Goal: Task Accomplishment & Management: Manage account settings

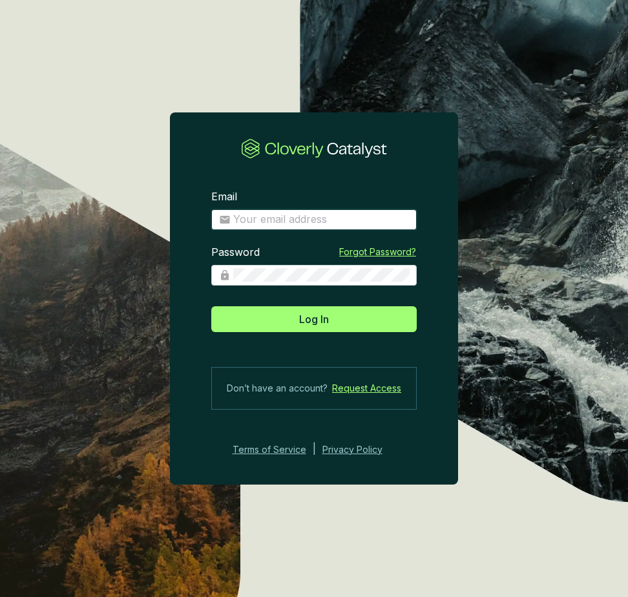
click at [263, 222] on input "Email" at bounding box center [321, 220] width 176 height 14
type input "[PERSON_NAME][EMAIL_ADDRESS][DOMAIN_NAME]"
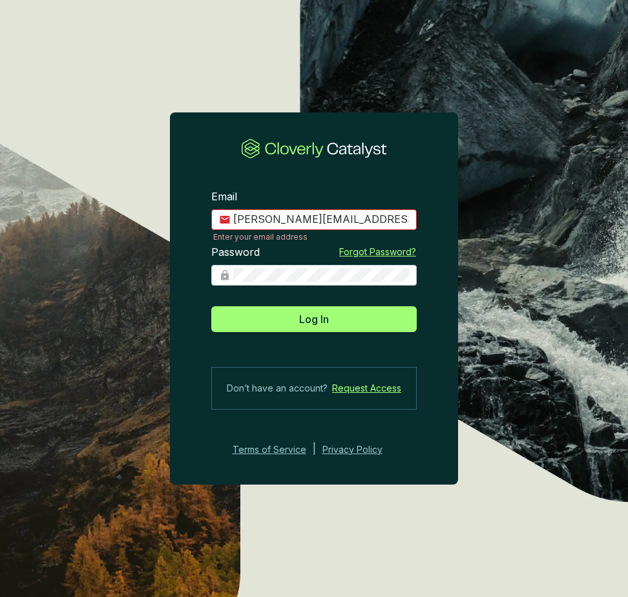
click at [349, 332] on section "Email [EMAIL_ADDRESS][DOMAIN_NAME] Enter your email address Password Forgot Pas…" at bounding box center [314, 323] width 288 height 308
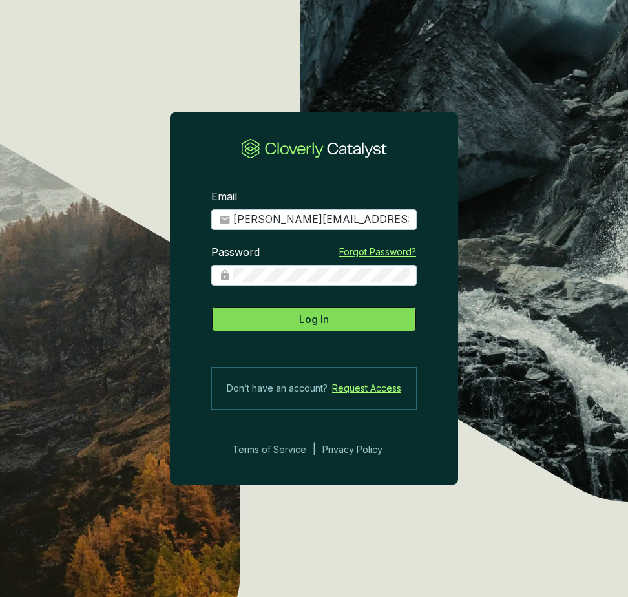
click at [352, 317] on button "Log In" at bounding box center [314, 319] width 206 height 26
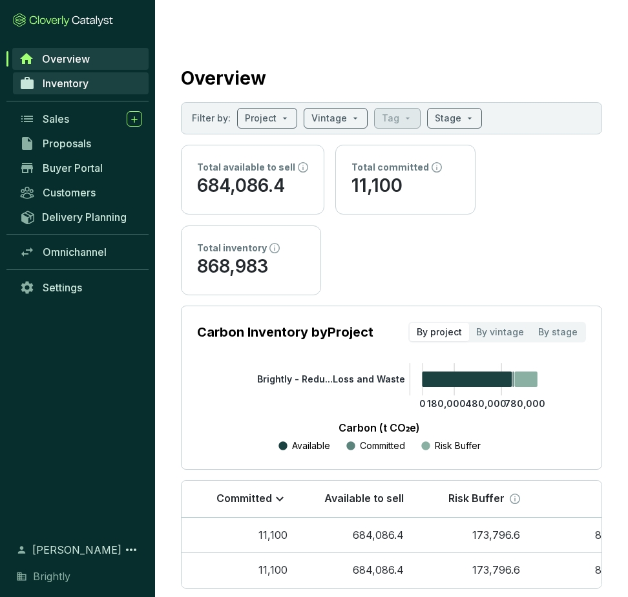
click at [80, 80] on span "Inventory" at bounding box center [66, 83] width 46 height 13
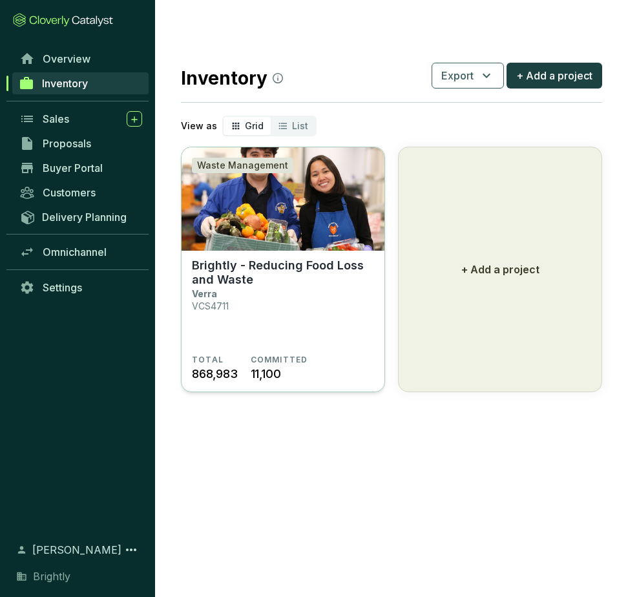
click at [266, 259] on p "Brightly - Reducing Food Loss and Waste" at bounding box center [283, 273] width 182 height 28
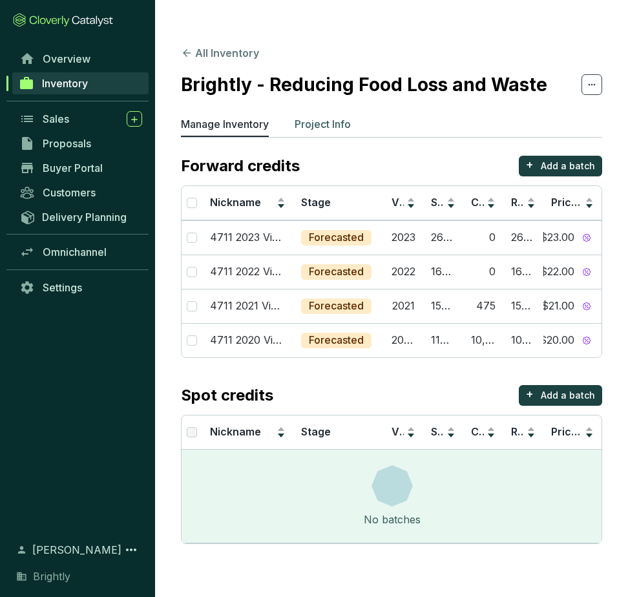
click at [334, 116] on p "Project Info" at bounding box center [323, 124] width 56 height 16
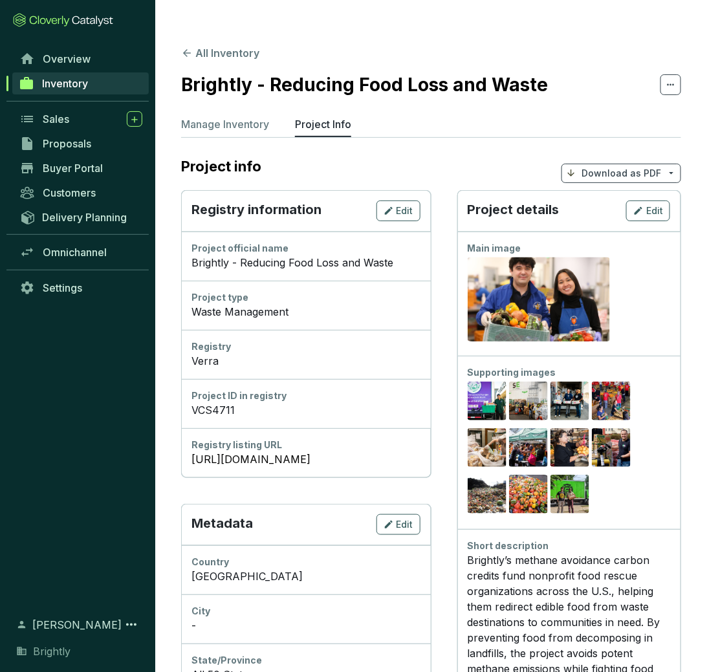
click at [628, 190] on div "Project details Edit" at bounding box center [569, 210] width 224 height 41
click at [628, 204] on span "Edit" at bounding box center [654, 210] width 17 height 13
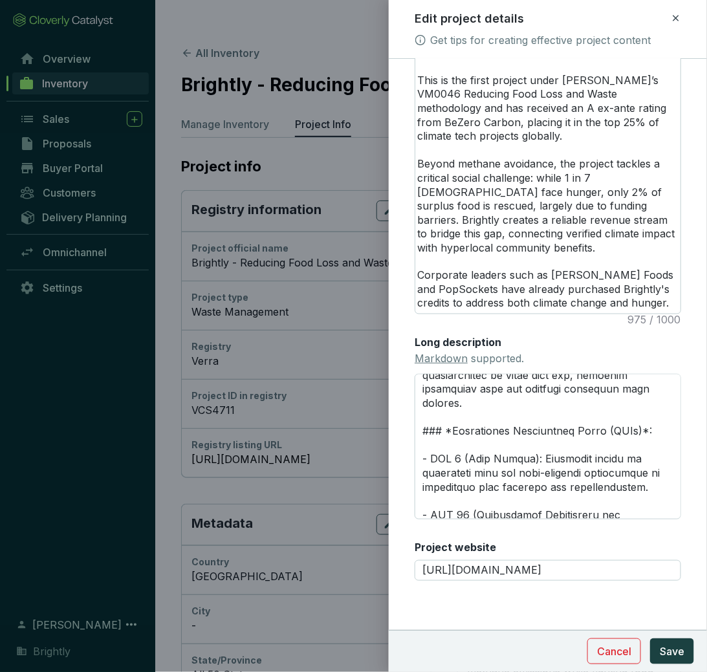
scroll to position [1061, 0]
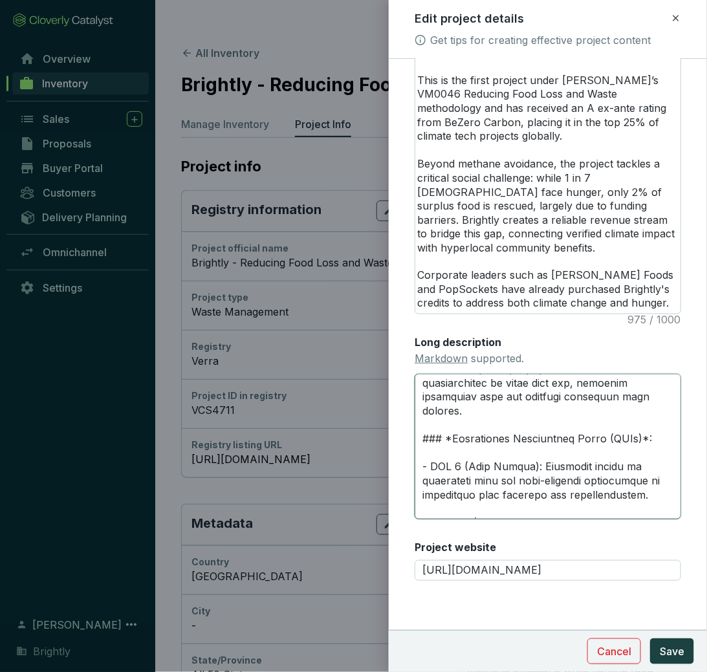
drag, startPoint x: 643, startPoint y: 453, endPoint x: 460, endPoint y: 427, distance: 184.8
click at [460, 427] on textarea "Long description Markdown supported." at bounding box center [547, 447] width 266 height 146
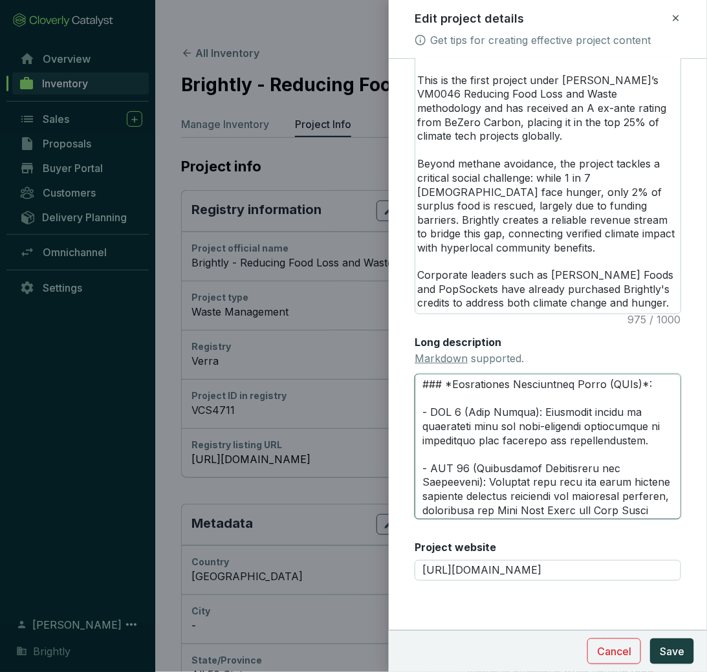
scroll to position [1116, 0]
drag, startPoint x: 467, startPoint y: 475, endPoint x: 469, endPoint y: 431, distance: 44.7
click at [469, 429] on textarea "Long description Markdown supported." at bounding box center [547, 447] width 266 height 146
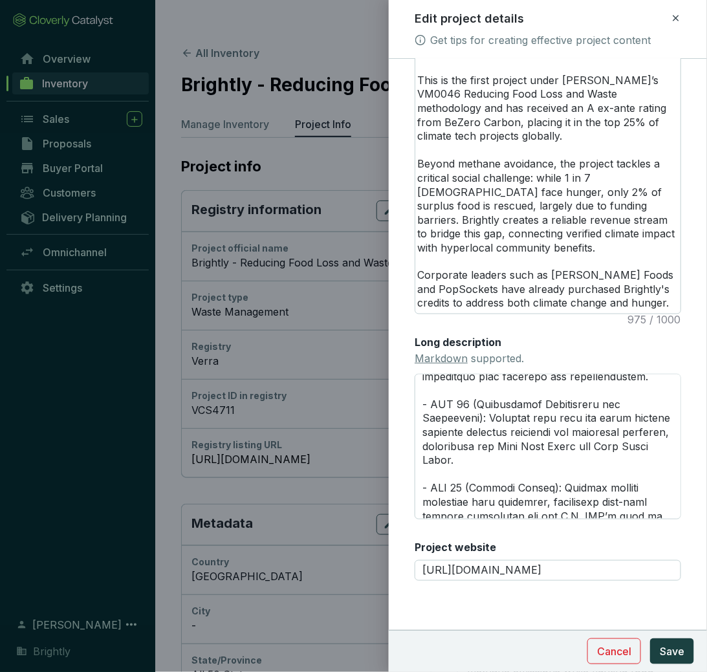
scroll to position [1181, 0]
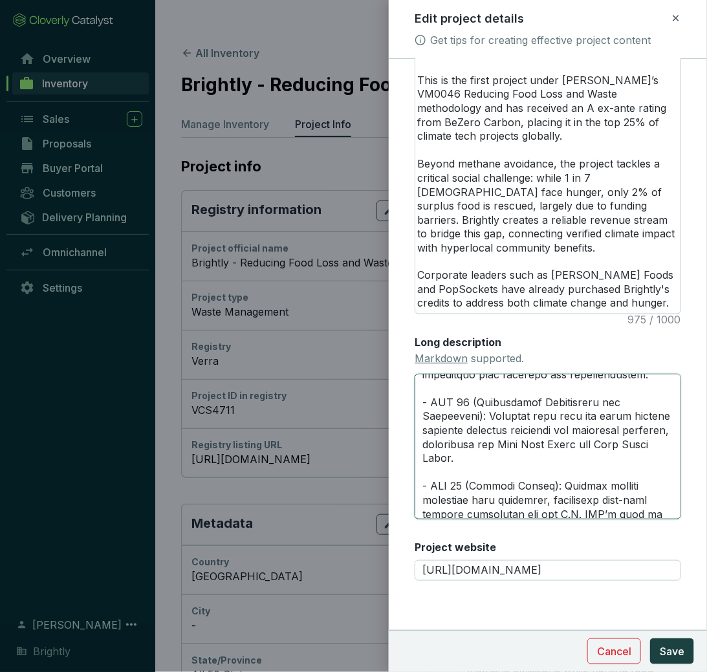
drag, startPoint x: 469, startPoint y: 444, endPoint x: 532, endPoint y: 483, distance: 74.6
click at [532, 483] on textarea "Long description Markdown supported." at bounding box center [547, 447] width 266 height 146
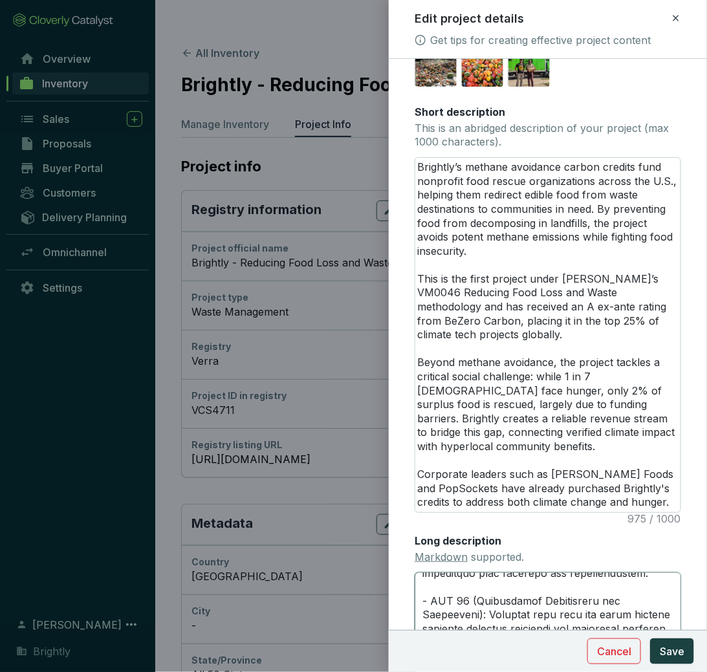
scroll to position [301, 0]
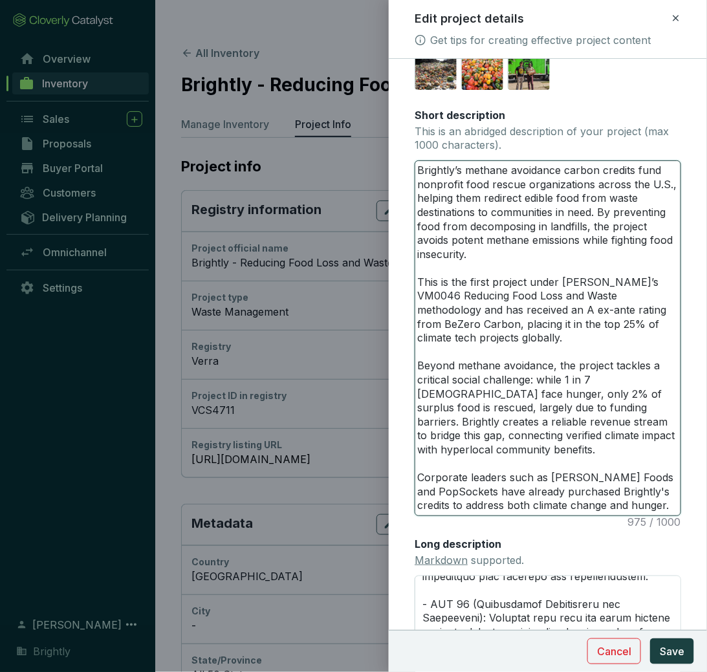
drag, startPoint x: 418, startPoint y: 171, endPoint x: 672, endPoint y: 508, distance: 421.6
click at [628, 508] on textarea "Brightly’s methane avoidance carbon credits fund nonprofit food rescue organiza…" at bounding box center [547, 338] width 265 height 354
click at [559, 317] on textarea "Brightly’s methane avoidance carbon credits fund nonprofit food rescue organiza…" at bounding box center [547, 338] width 265 height 354
drag, startPoint x: 555, startPoint y: 323, endPoint x: 566, endPoint y: 325, distance: 10.5
click at [566, 325] on textarea "Brightly’s methane avoidance carbon credits fund nonprofit food rescue organiza…" at bounding box center [547, 338] width 265 height 354
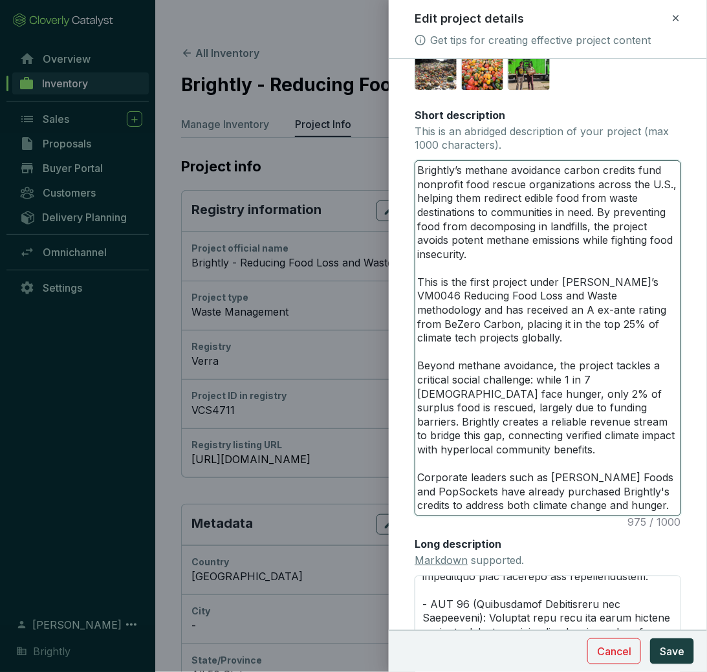
type textarea "Brightly’s methane avoidance carbon credits fund nonprofit food rescue organiza…"
drag, startPoint x: 588, startPoint y: 325, endPoint x: 646, endPoint y: 325, distance: 58.2
click at [628, 325] on textarea "Brightly’s methane avoidance carbon credits fund nonprofit food rescue organiza…" at bounding box center [547, 338] width 265 height 354
type textarea "Brightly’s methane avoidance carbon credits fund nonprofit food rescue organiza…"
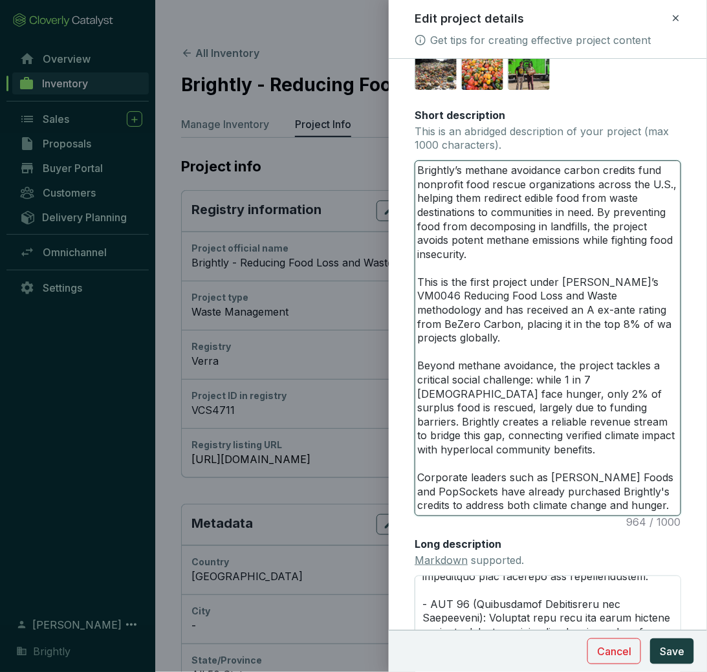
type textarea "Brightly’s methane avoidance carbon credits fund nonprofit food rescue organiza…"
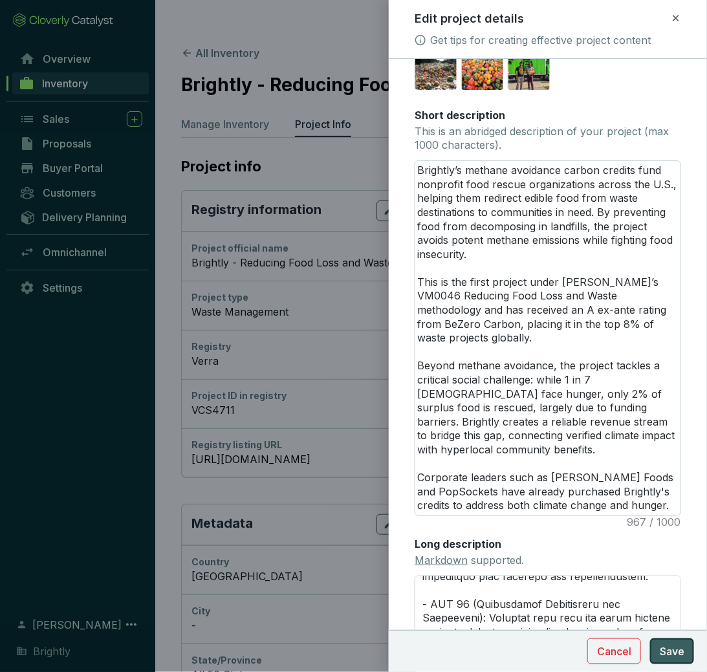
click at [628, 597] on span "Save" at bounding box center [672, 651] width 25 height 16
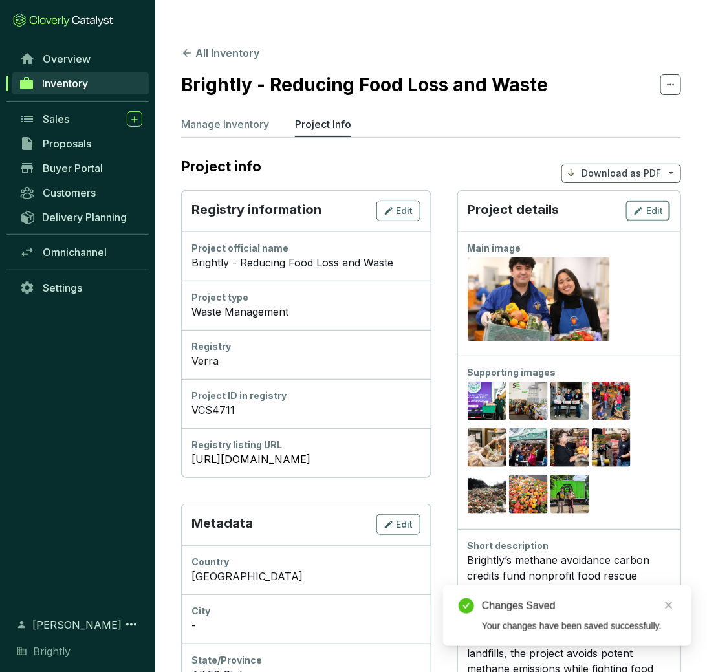
click at [628, 203] on div "Edit" at bounding box center [648, 211] width 30 height 16
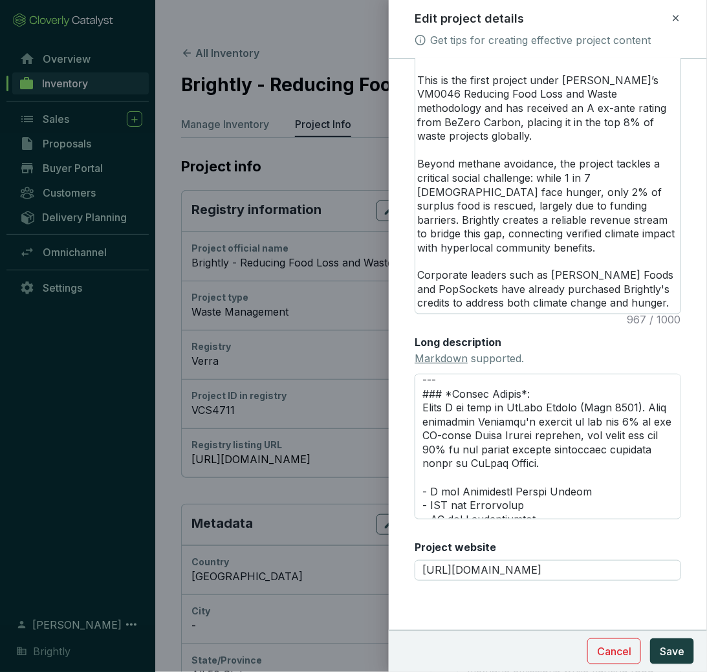
scroll to position [33, 0]
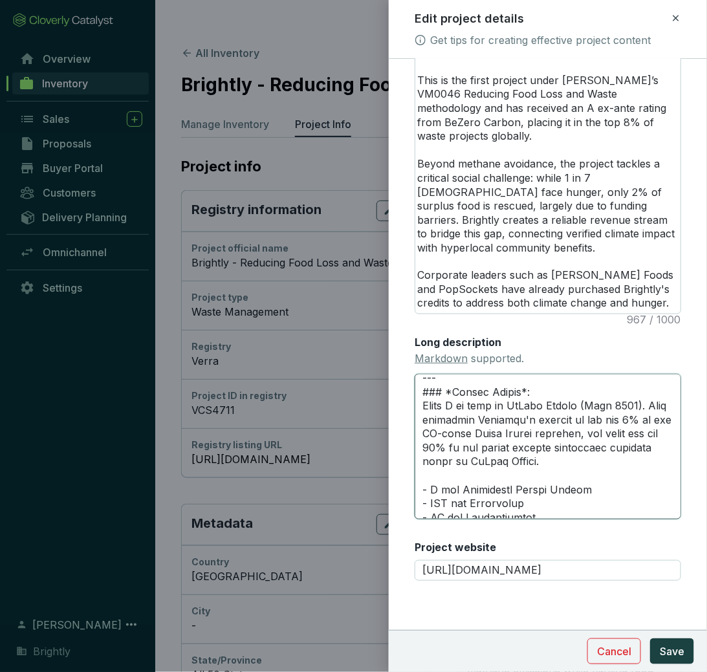
click at [627, 424] on textarea "Long description Markdown supported." at bounding box center [547, 447] width 266 height 146
type textarea "# **PROJECT HIGHLIGHTS** --- ### *Credit Rating*: Rated A ex ante by [PERSON_NA…"
drag, startPoint x: 473, startPoint y: 436, endPoint x: 661, endPoint y: 420, distance: 188.8
click at [628, 420] on textarea "Long description Markdown supported." at bounding box center [547, 447] width 266 height 146
type textarea "# **PROJECT HIGHLIGHTS** --- ### *Credit Rating*: Rated A ex ante by [PERSON_NA…"
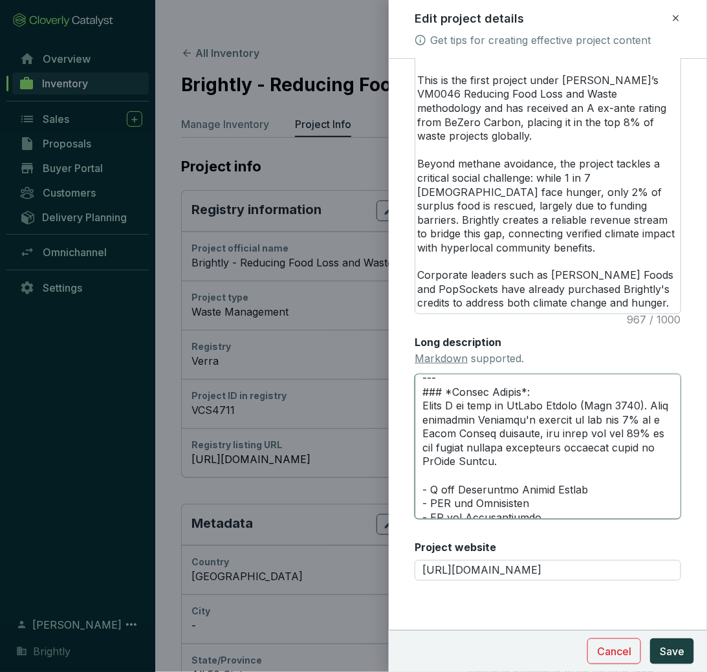
type textarea "# **PROJECT HIGHLIGHTS** --- ### *Credit Rating*: Rated A ex ante by [PERSON_NA…"
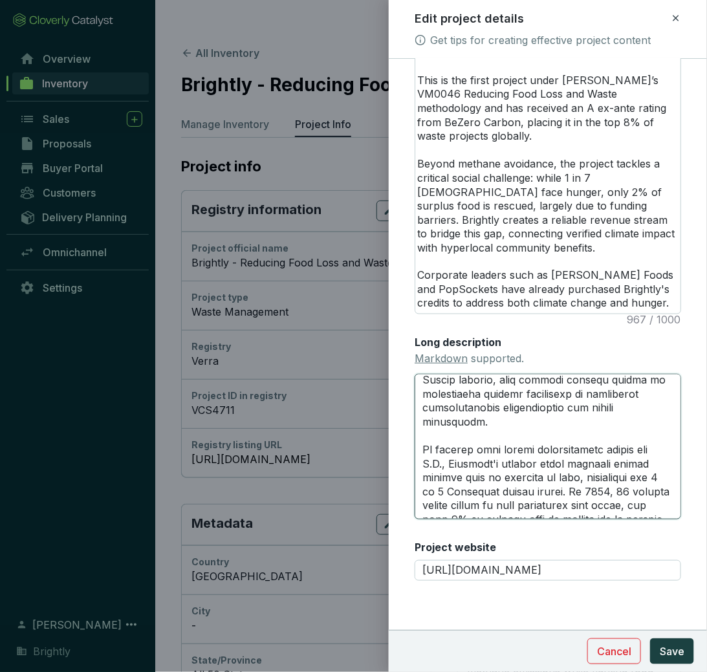
scroll to position [983, 0]
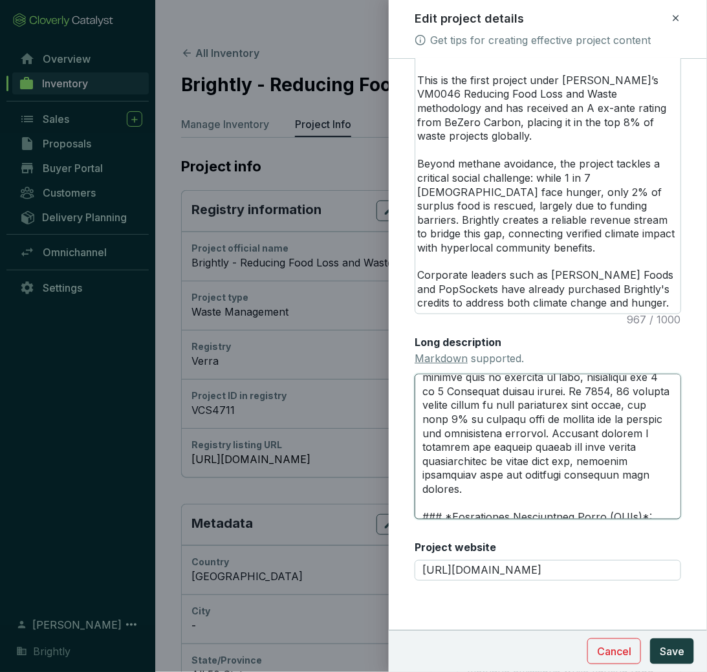
drag, startPoint x: 422, startPoint y: 394, endPoint x: 588, endPoint y: 450, distance: 175.2
click at [588, 450] on textarea "Long description Markdown supported." at bounding box center [547, 447] width 266 height 146
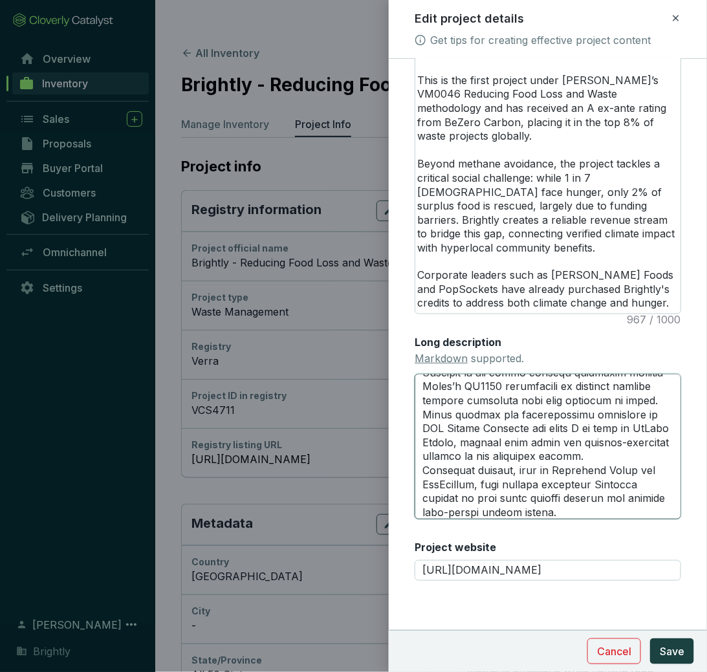
scroll to position [1660, 0]
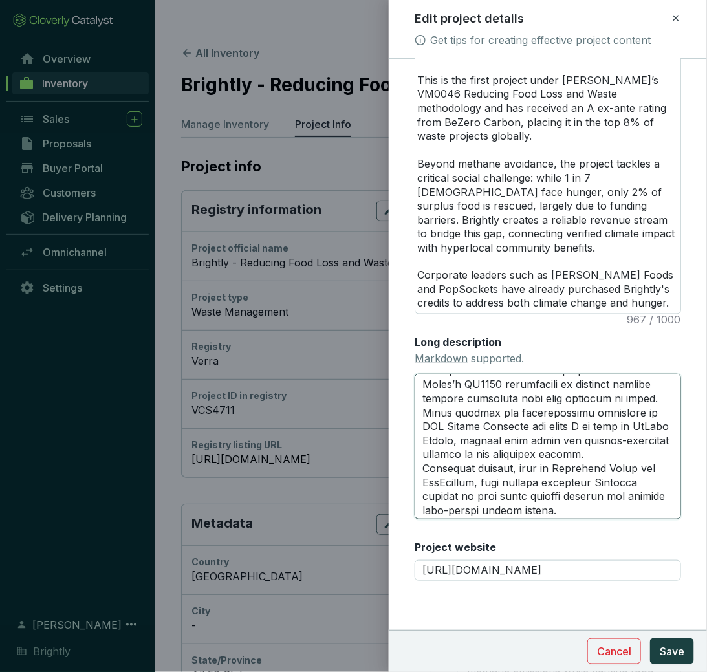
drag, startPoint x: 627, startPoint y: 508, endPoint x: 431, endPoint y: 483, distance: 197.5
click at [431, 483] on textarea "Long description Markdown supported." at bounding box center [547, 447] width 266 height 146
click at [563, 382] on textarea "Long description Markdown supported." at bounding box center [547, 447] width 266 height 146
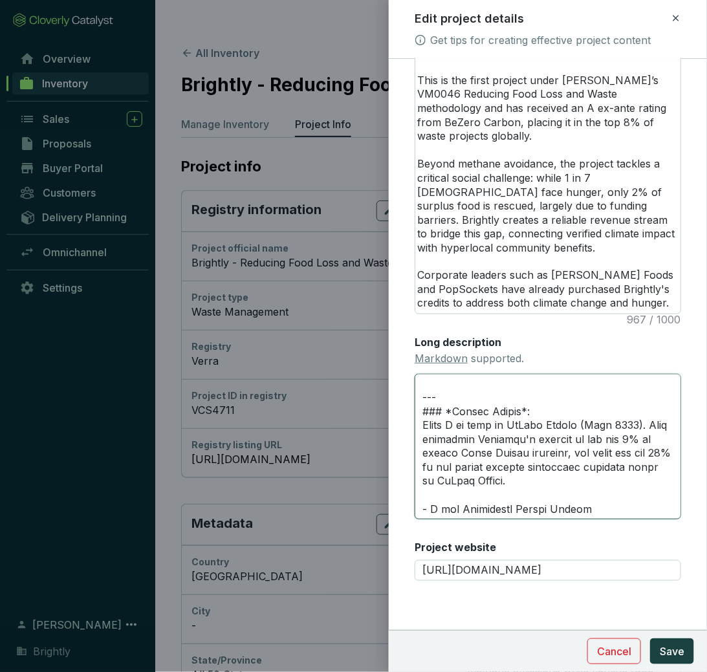
scroll to position [12, 0]
drag, startPoint x: 526, startPoint y: 482, endPoint x: 449, endPoint y: 431, distance: 92.2
click at [449, 430] on textarea "Long description Markdown supported." at bounding box center [547, 447] width 266 height 146
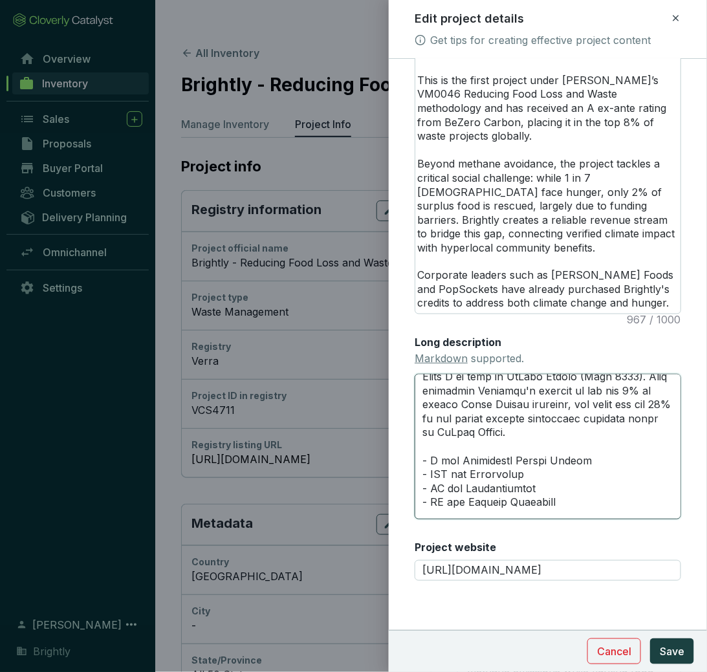
scroll to position [0, 0]
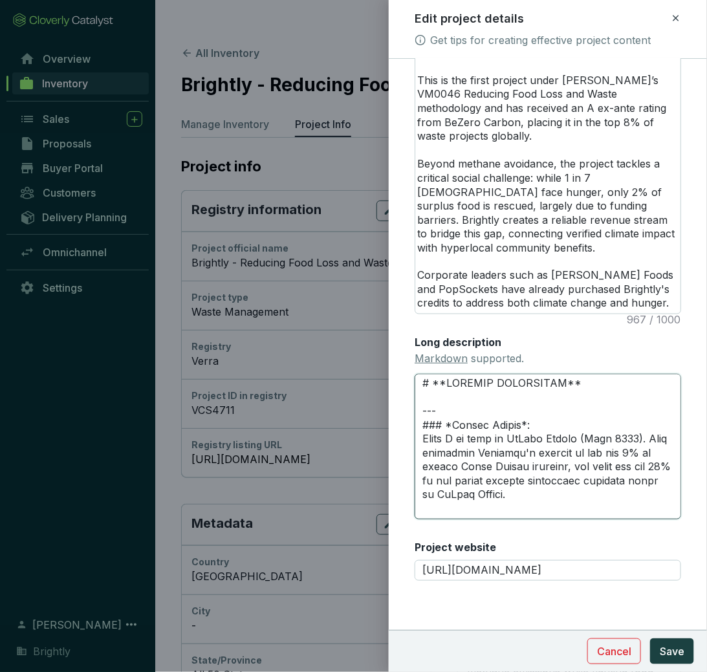
drag, startPoint x: 559, startPoint y: 482, endPoint x: 455, endPoint y: 429, distance: 117.4
click at [455, 429] on textarea "Long description Markdown supported." at bounding box center [547, 447] width 266 height 146
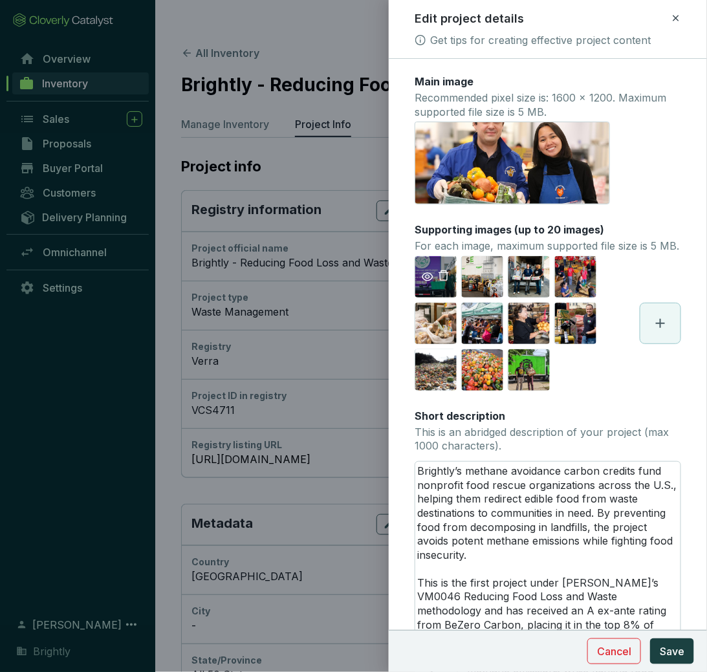
click at [429, 278] on icon "eye" at bounding box center [428, 277] width 12 height 12
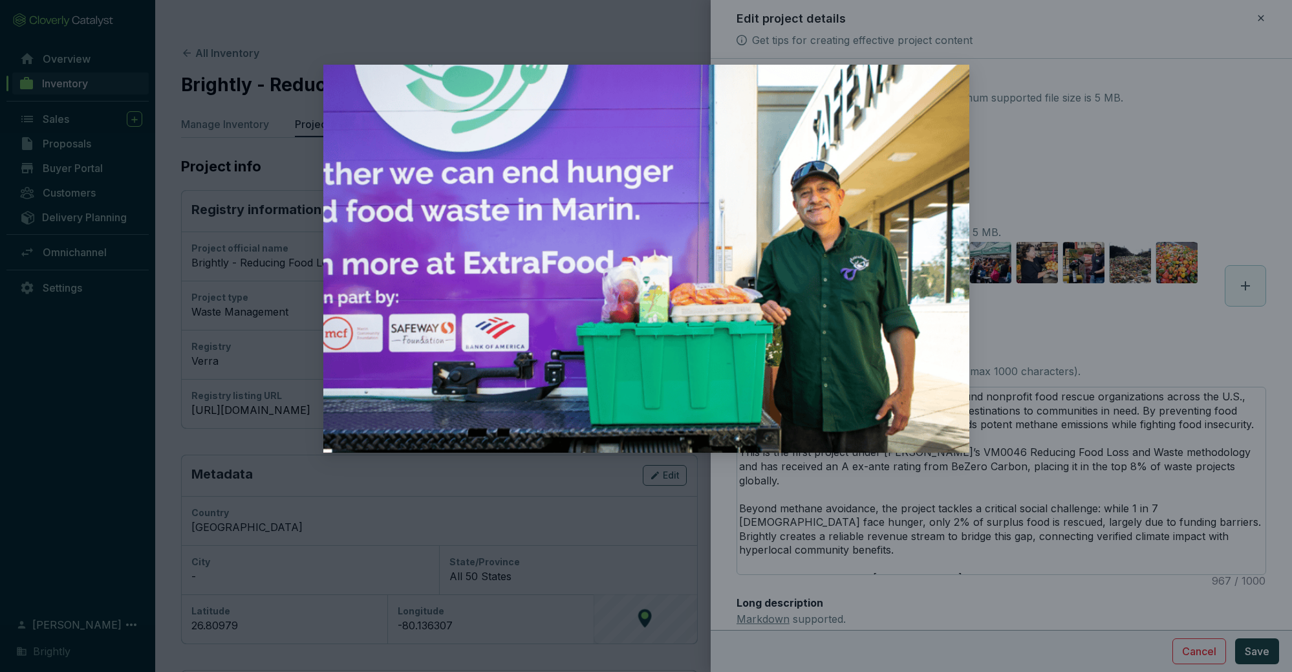
click at [628, 95] on img at bounding box center [646, 259] width 646 height 388
click at [628, 95] on div at bounding box center [646, 336] width 1292 height 672
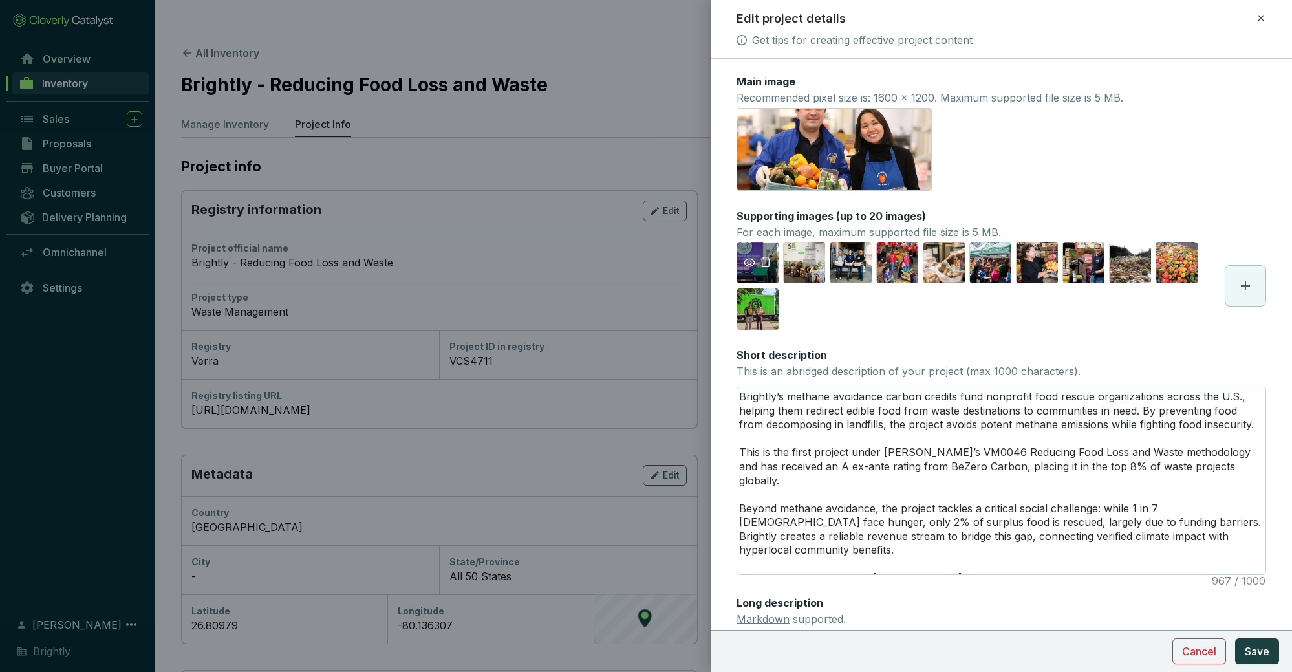
click at [628, 261] on icon "eye" at bounding box center [750, 263] width 12 height 12
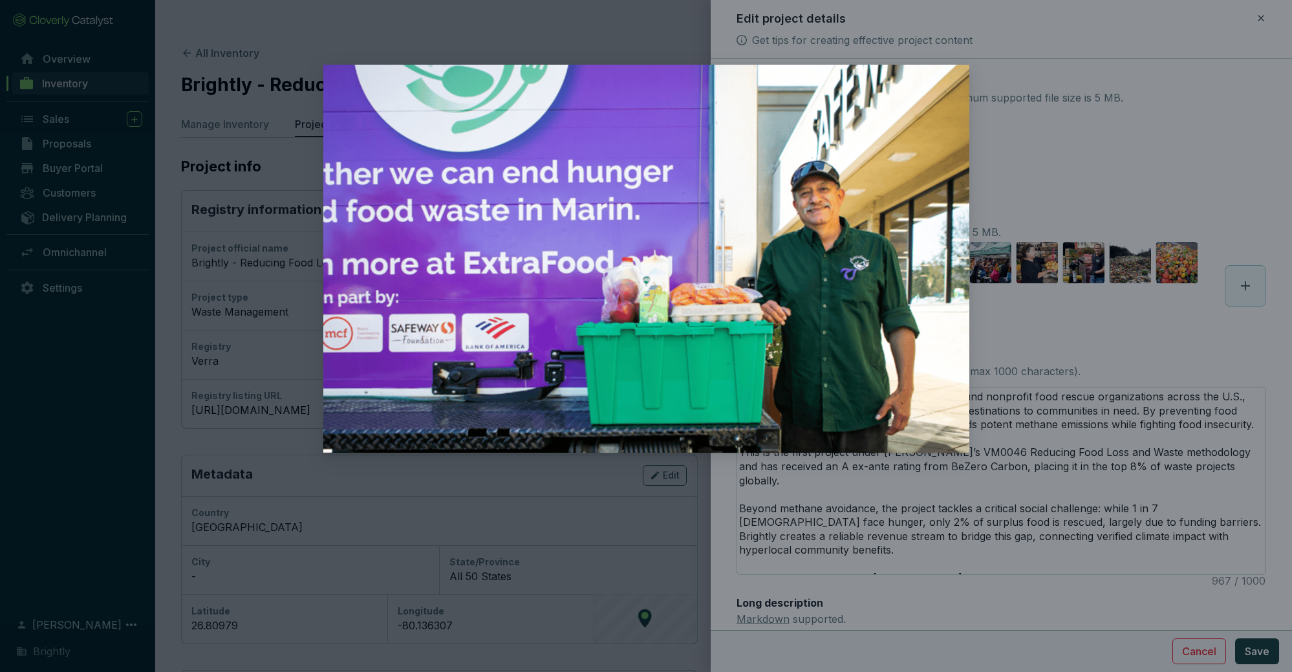
click at [628, 261] on img at bounding box center [646, 259] width 646 height 388
click at [628, 265] on div at bounding box center [646, 336] width 1292 height 672
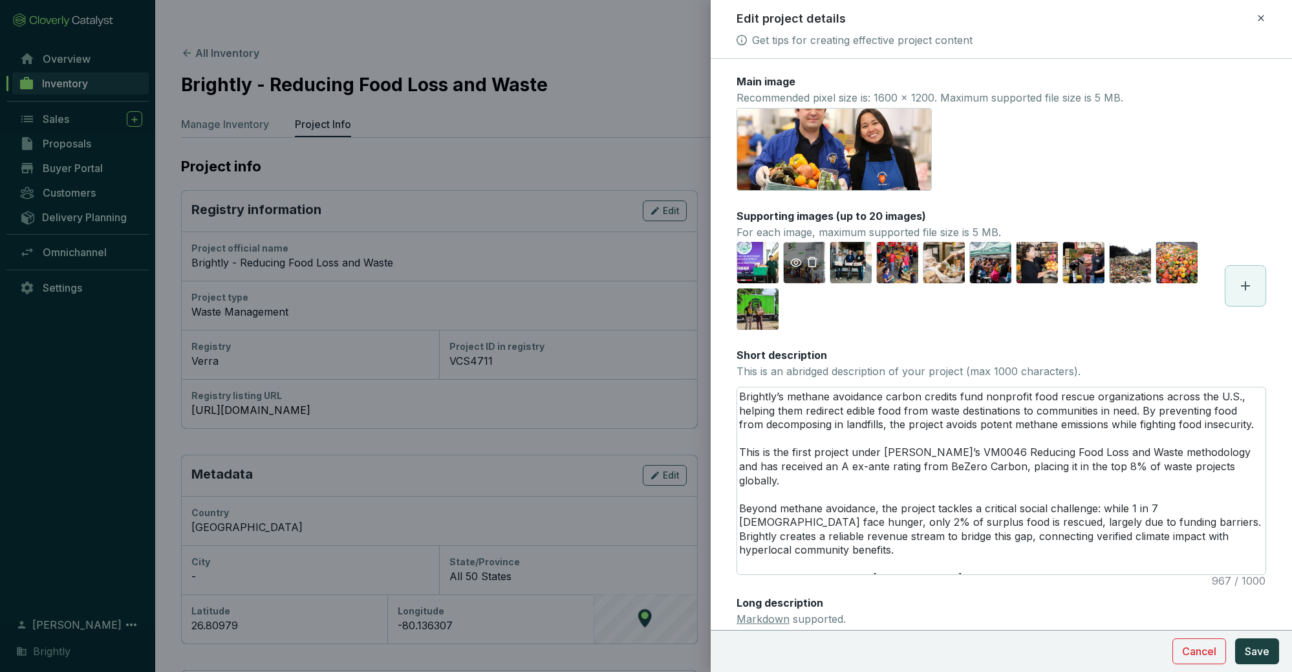
click at [628, 263] on icon "eye" at bounding box center [796, 263] width 12 height 12
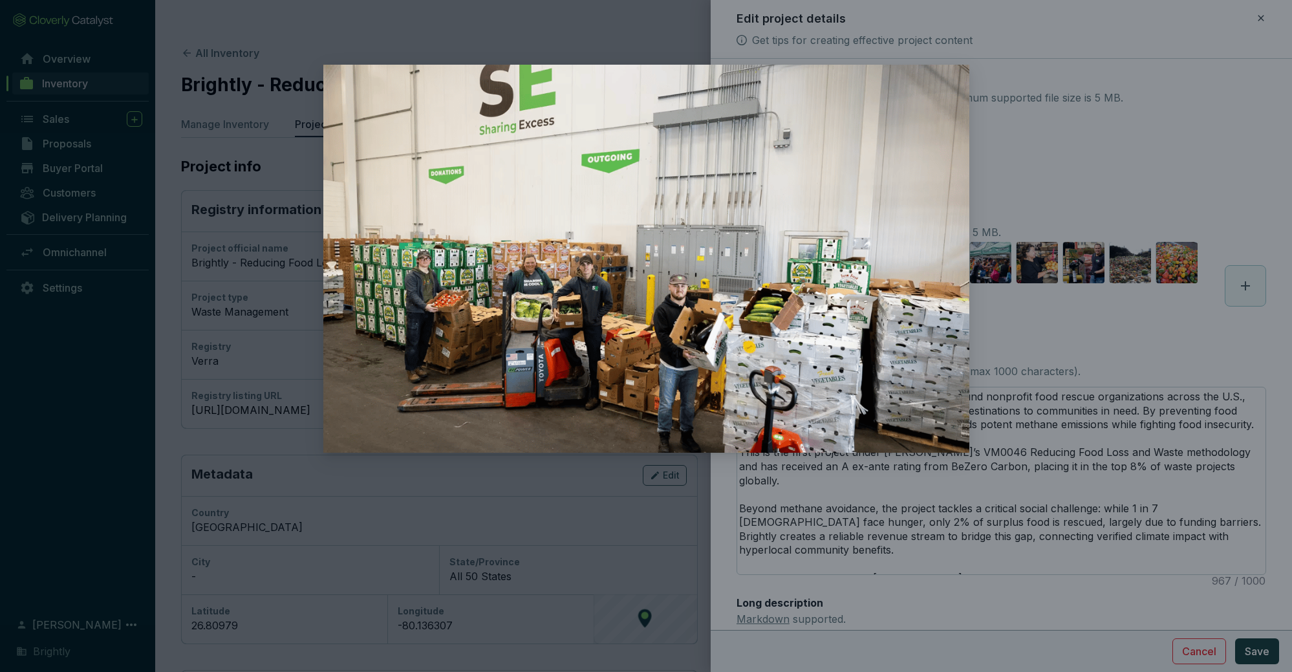
click at [628, 334] on div at bounding box center [646, 336] width 1292 height 672
click at [628, 62] on div at bounding box center [646, 336] width 1292 height 672
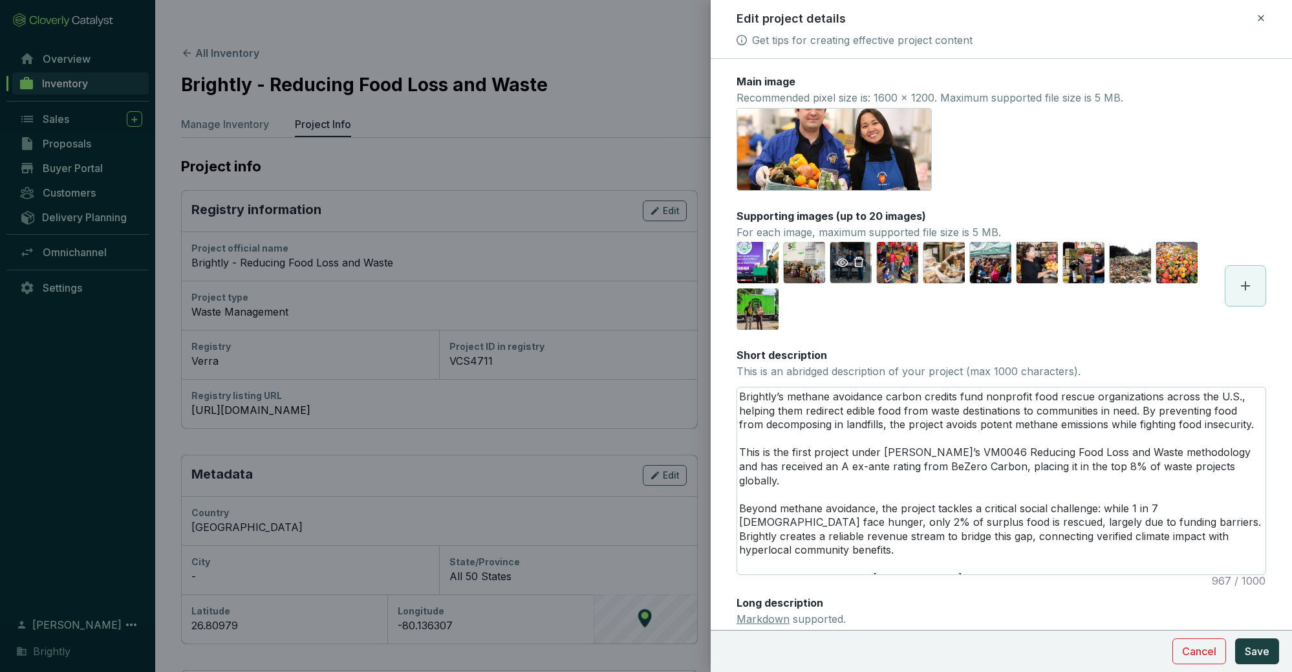
click at [628, 261] on icon "eye" at bounding box center [843, 263] width 12 height 12
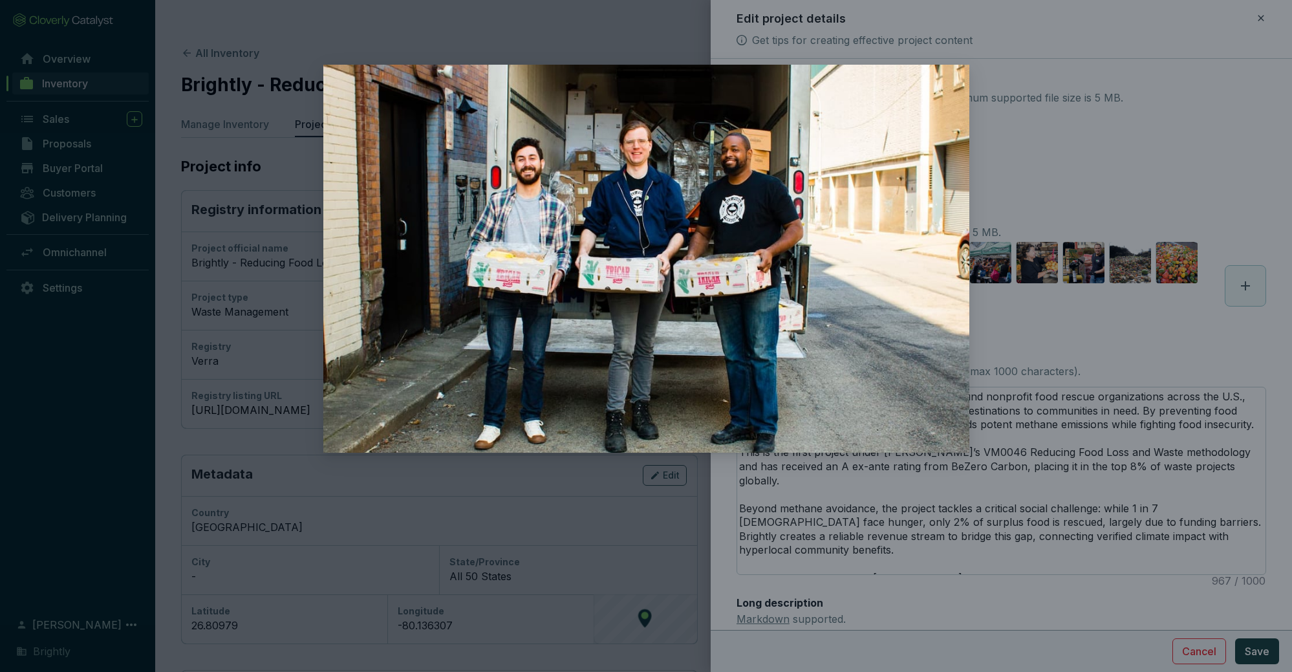
click at [628, 21] on div at bounding box center [646, 336] width 1292 height 672
click at [628, 23] on div at bounding box center [646, 336] width 1292 height 672
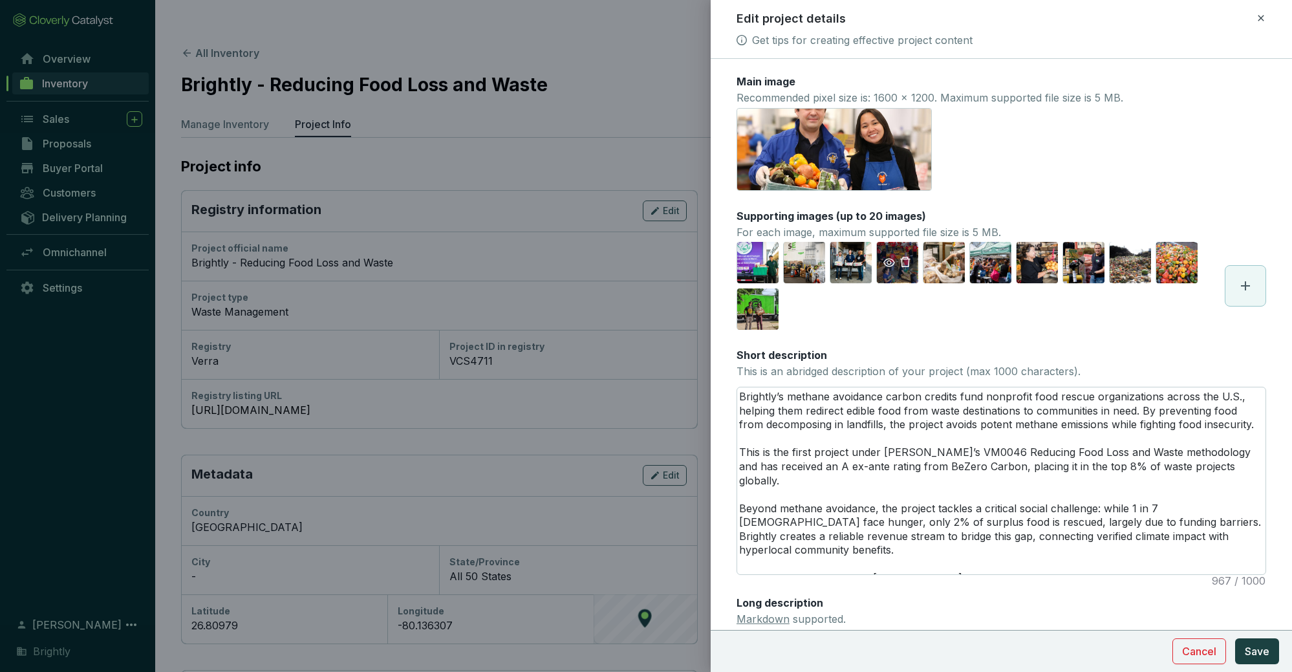
click at [628, 266] on icon "eye" at bounding box center [889, 263] width 12 height 12
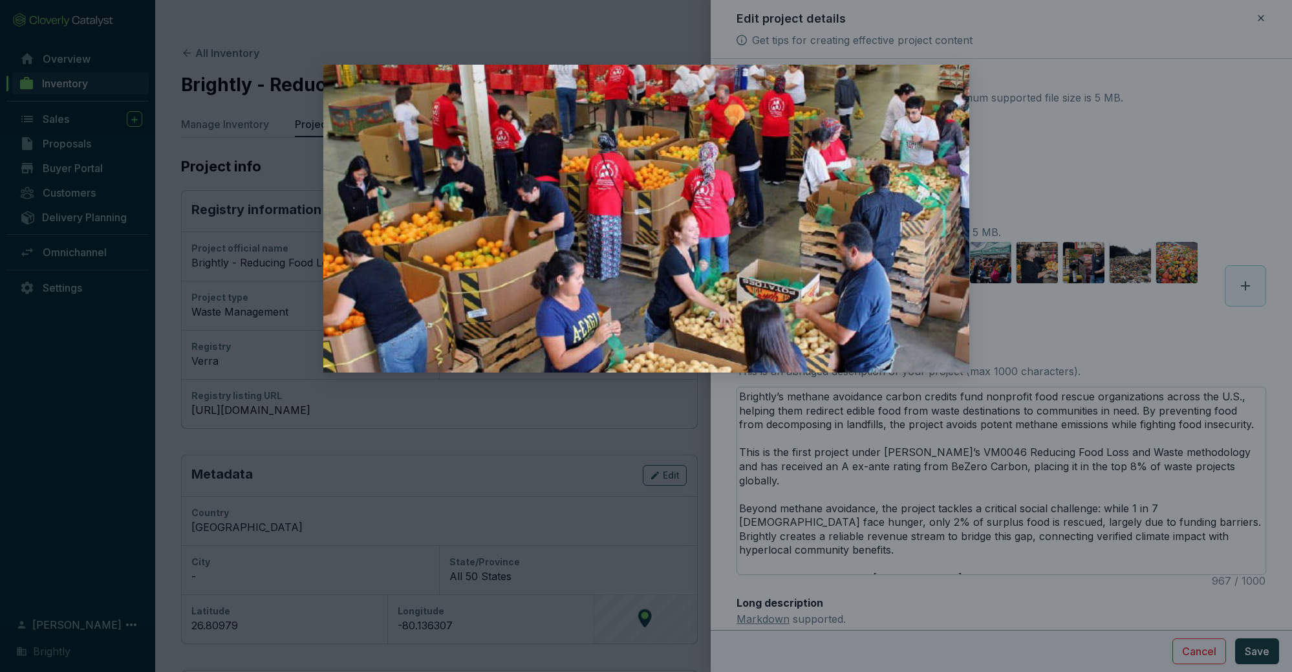
click at [628, 238] on div at bounding box center [646, 336] width 1292 height 672
click at [628, 223] on div at bounding box center [646, 336] width 1292 height 672
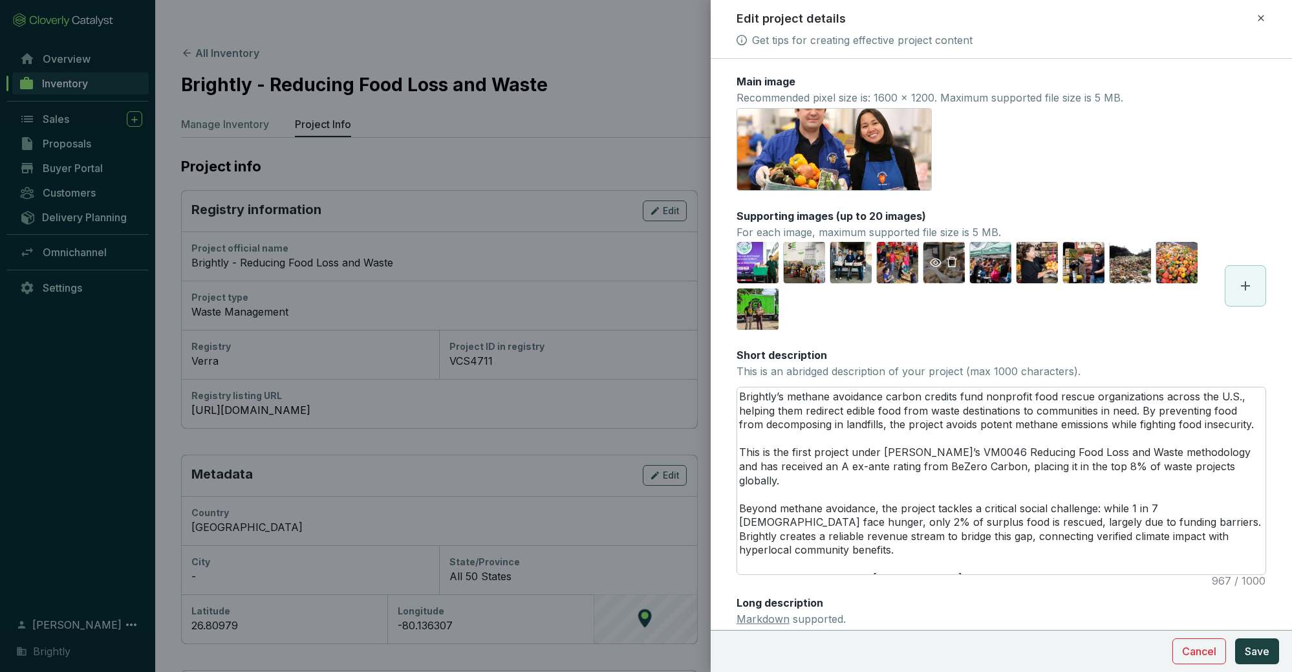
click at [628, 263] on icon "eye" at bounding box center [936, 263] width 12 height 12
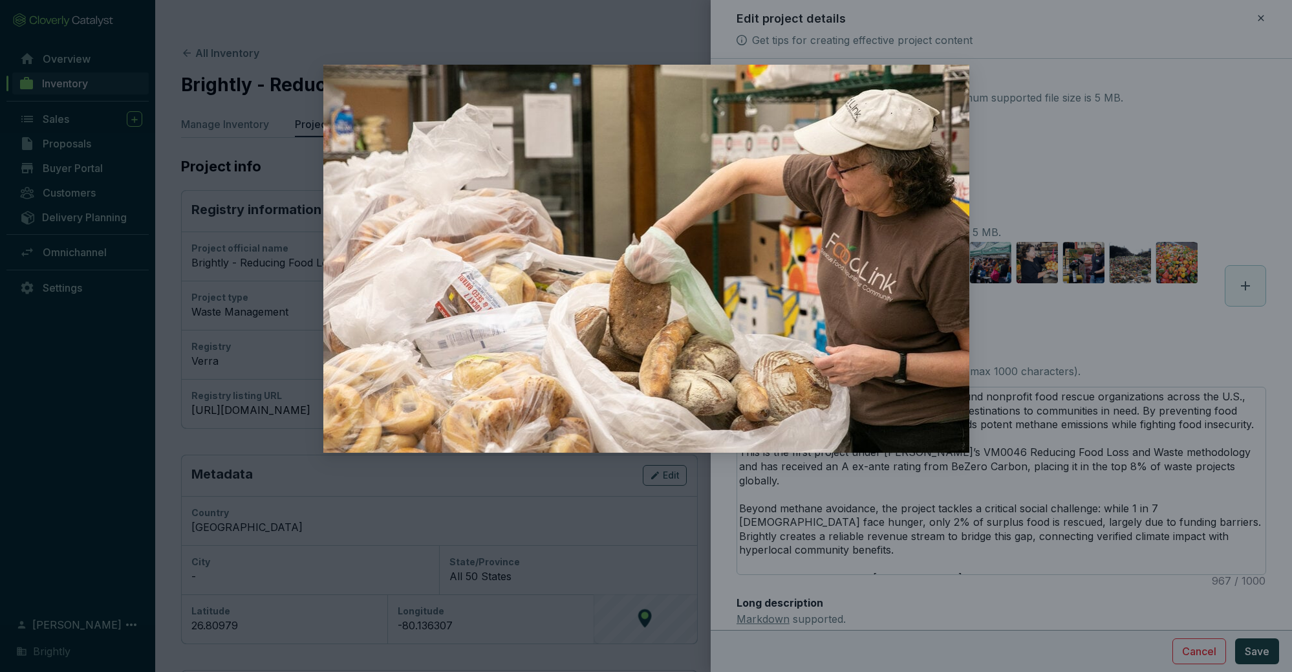
click at [628, 316] on div at bounding box center [646, 336] width 1292 height 672
click at [628, 312] on div at bounding box center [646, 336] width 1292 height 672
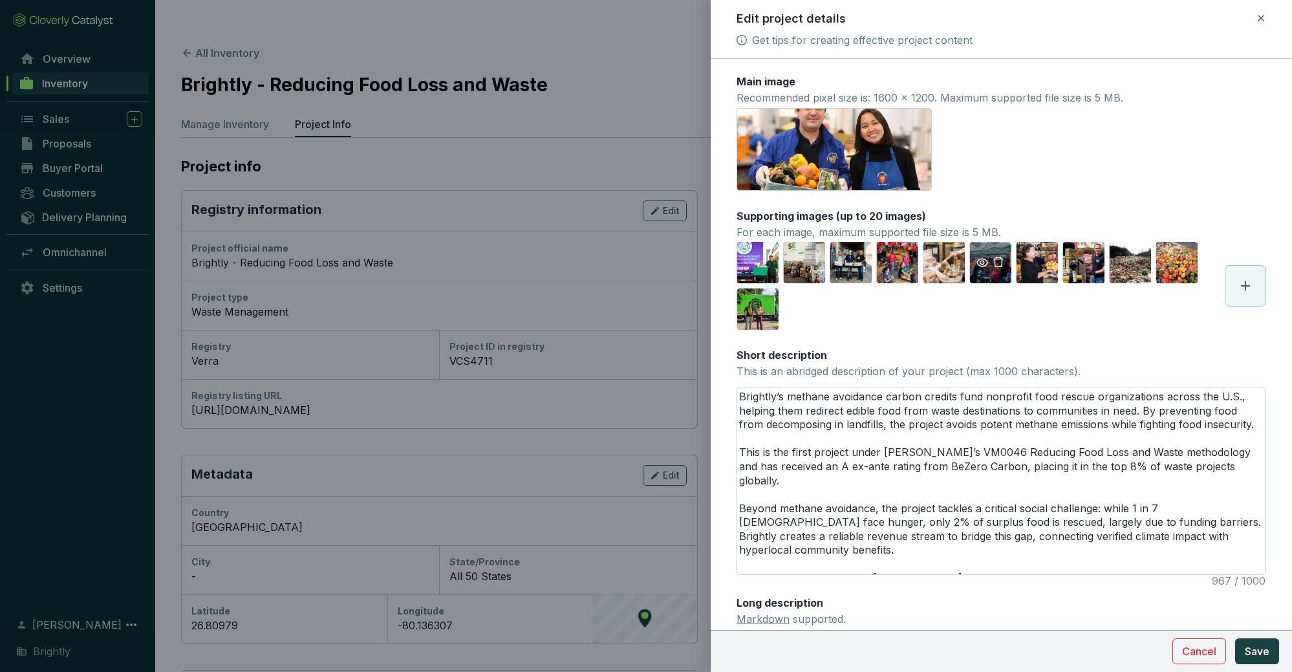
click at [628, 264] on icon "eye" at bounding box center [982, 263] width 12 height 12
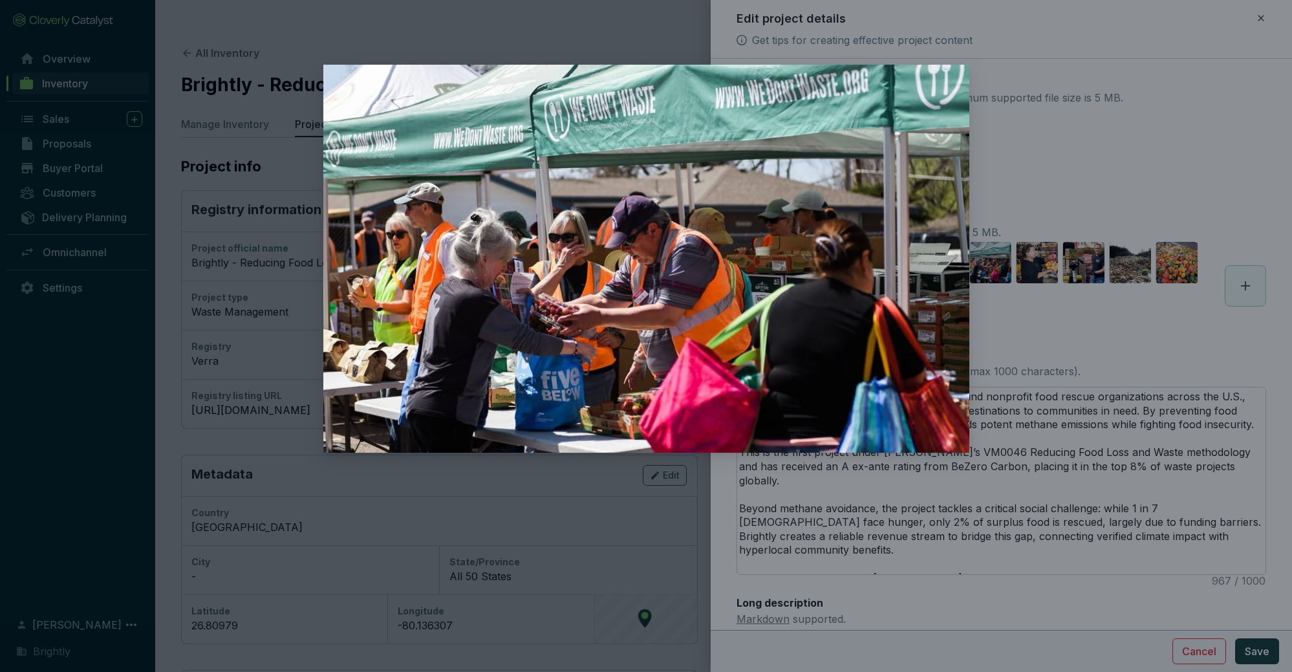
click at [628, 464] on div at bounding box center [646, 336] width 1292 height 672
click at [628, 323] on div at bounding box center [646, 336] width 1292 height 672
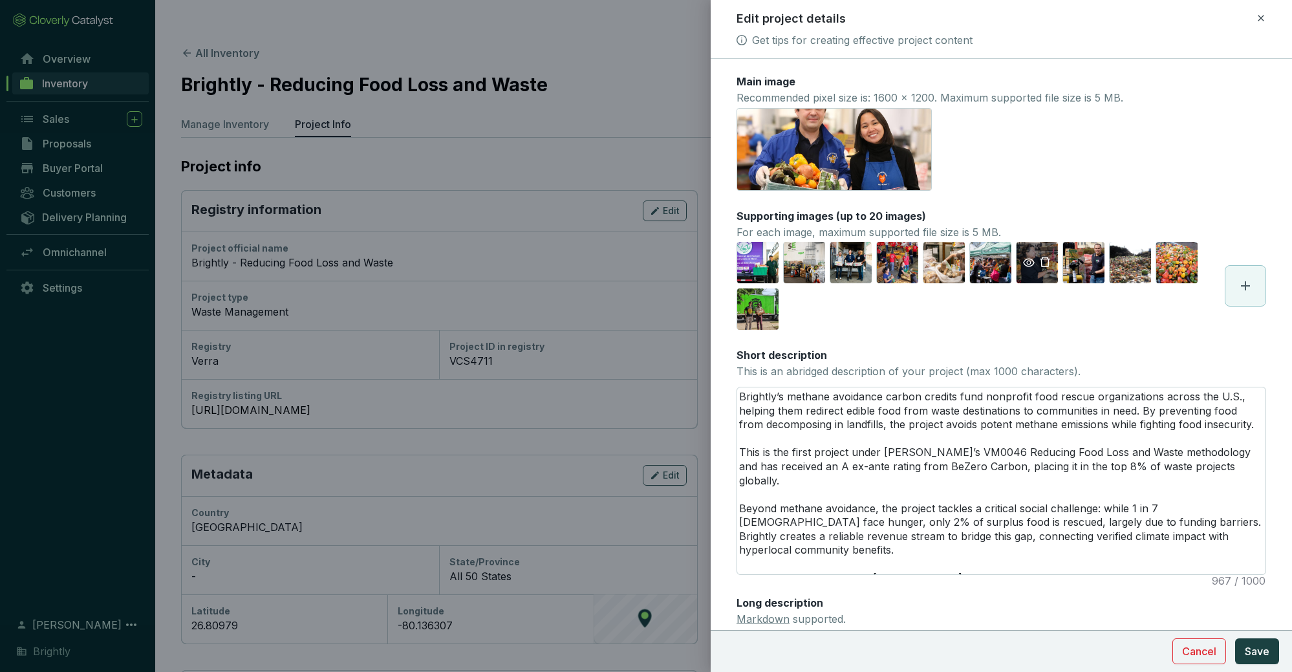
click at [628, 265] on icon "eye" at bounding box center [1029, 263] width 12 height 12
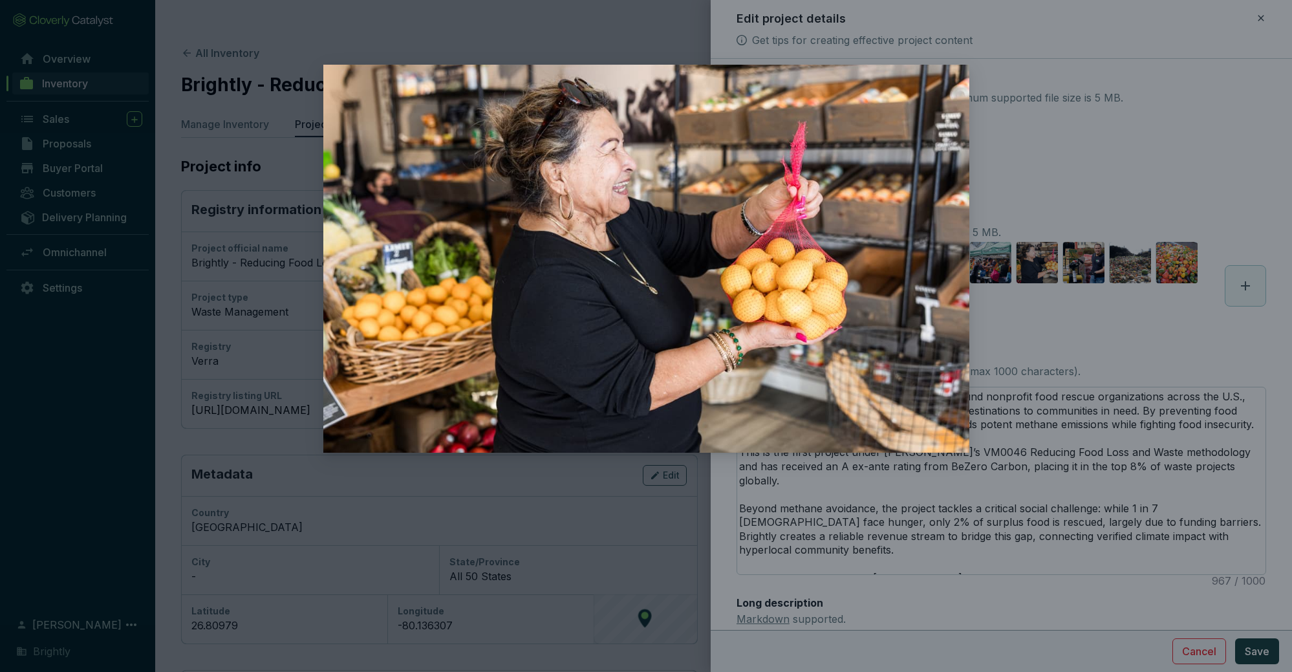
click at [628, 311] on div at bounding box center [646, 336] width 1292 height 672
click at [628, 306] on div at bounding box center [646, 336] width 1292 height 672
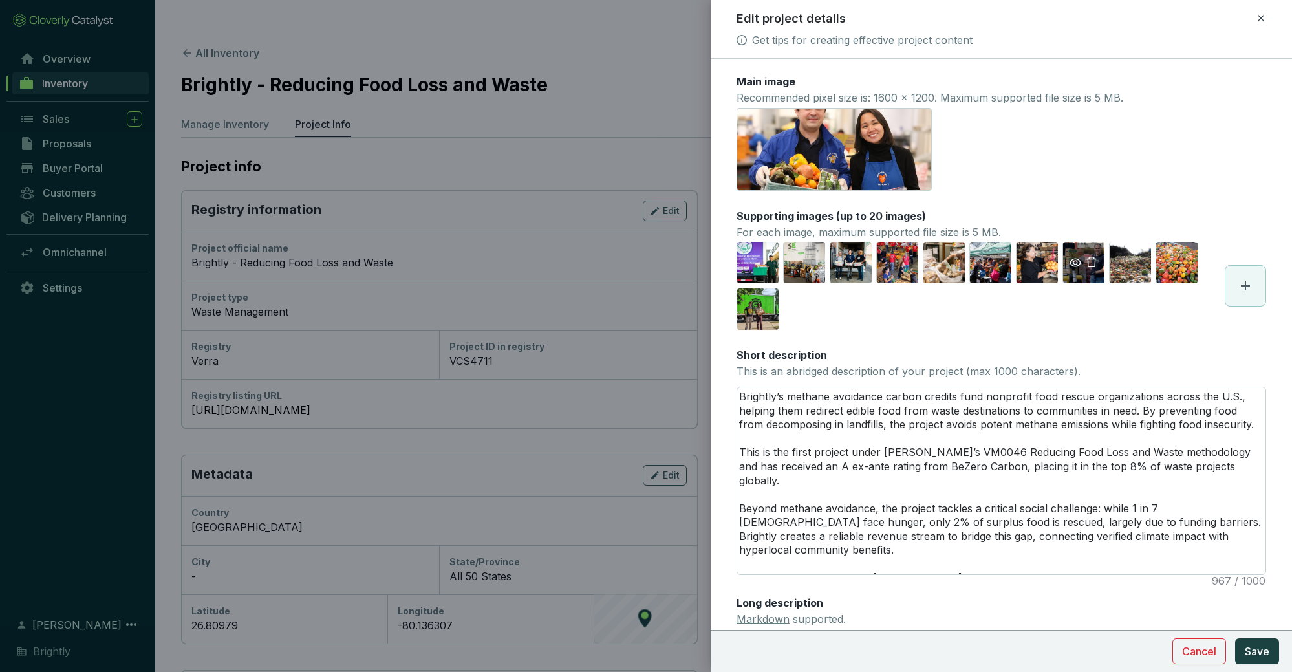
click at [628, 263] on icon "eye" at bounding box center [1075, 263] width 12 height 12
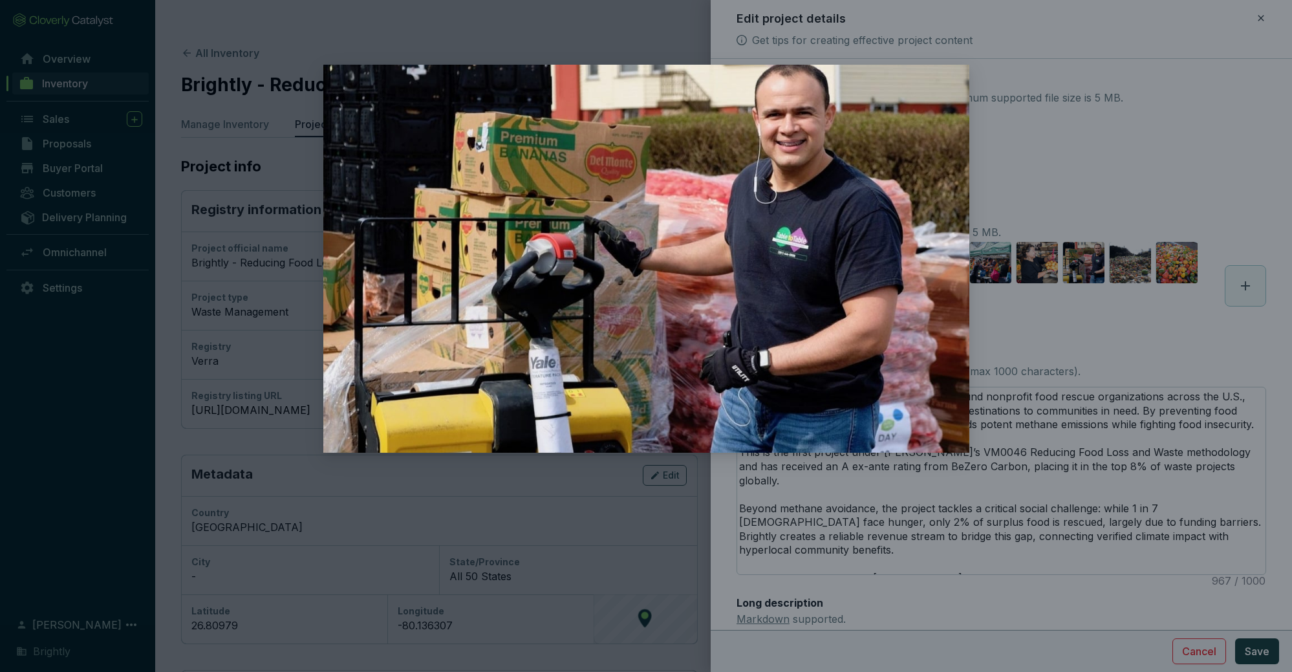
click at [628, 332] on div at bounding box center [646, 336] width 1292 height 672
click at [628, 314] on div at bounding box center [646, 336] width 1292 height 672
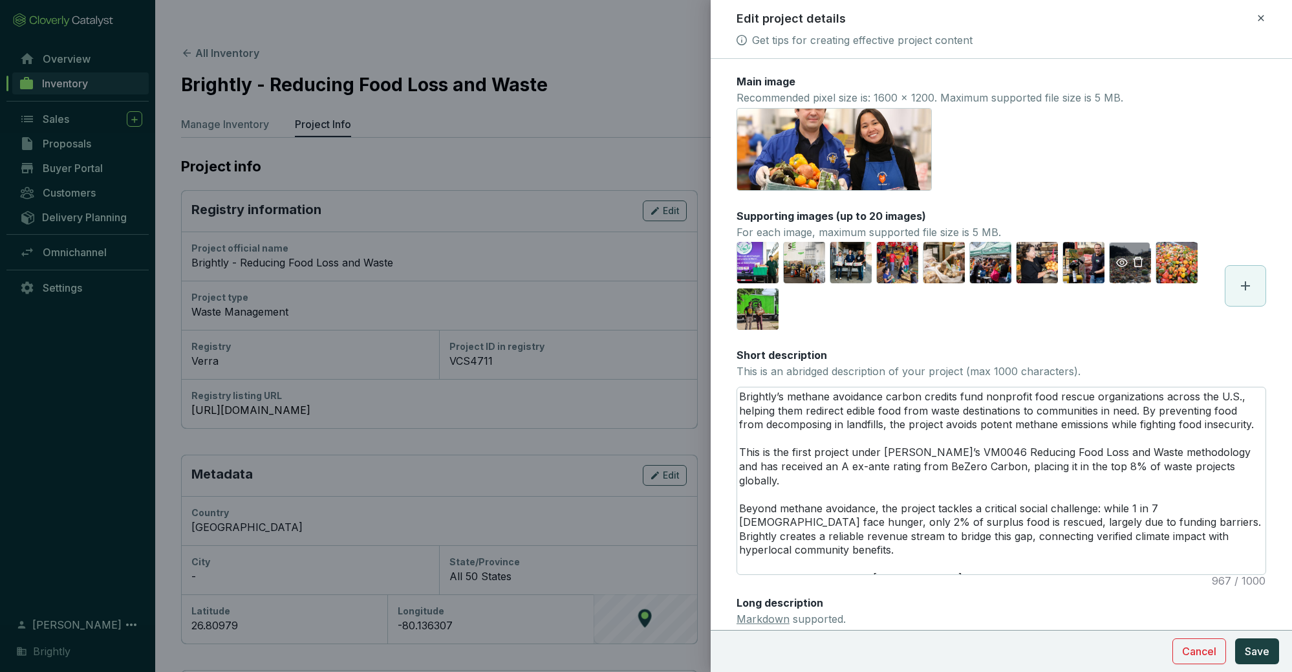
click at [628, 263] on icon "eye" at bounding box center [1122, 263] width 12 height 12
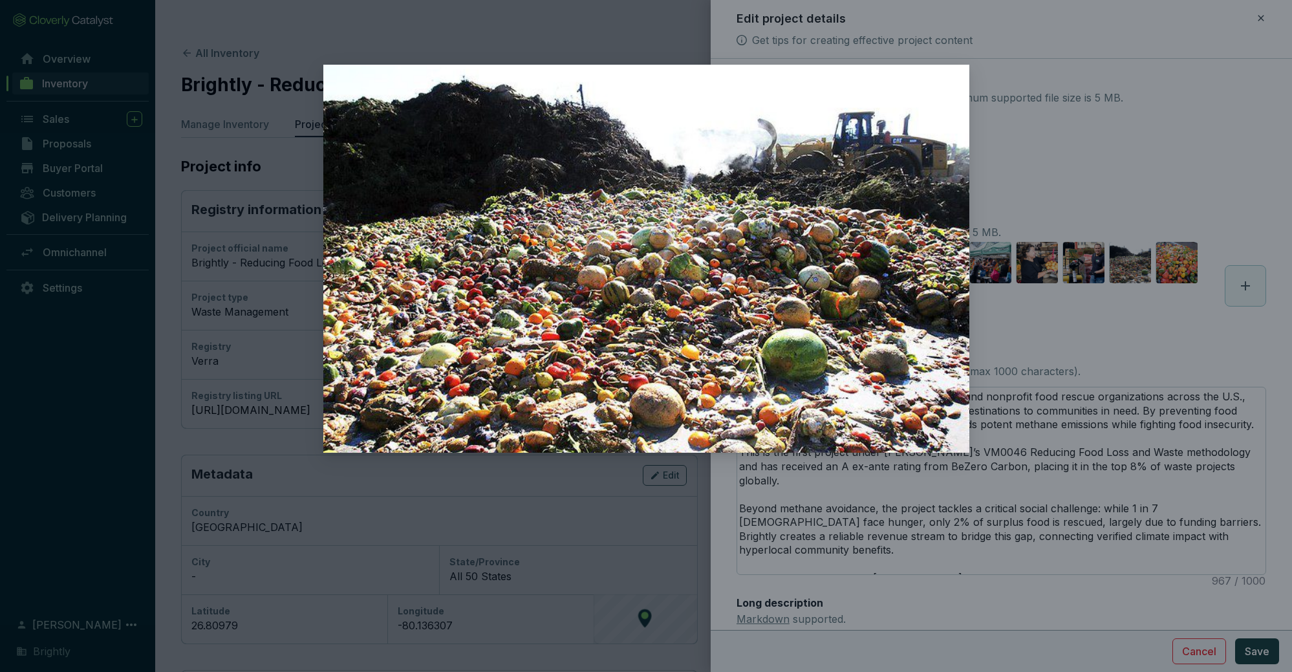
click at [628, 341] on div at bounding box center [646, 336] width 1292 height 672
click at [628, 316] on div at bounding box center [646, 336] width 1292 height 672
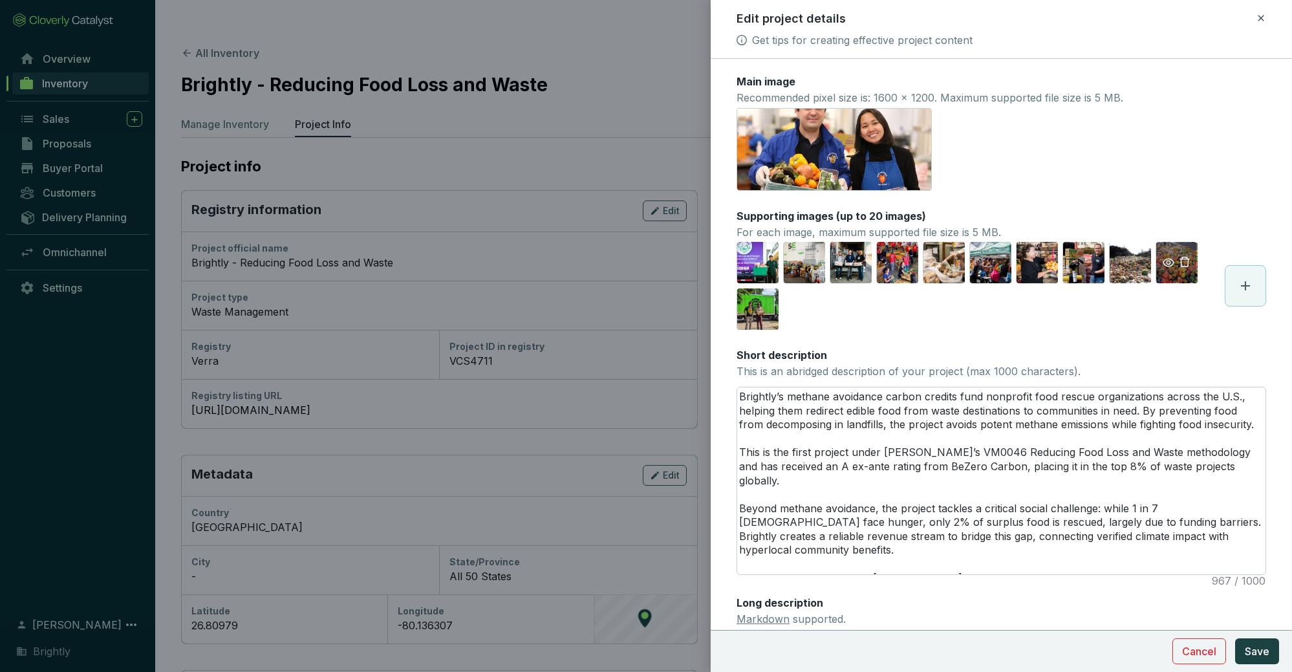
click at [628, 266] on icon "eye" at bounding box center [1169, 263] width 12 height 8
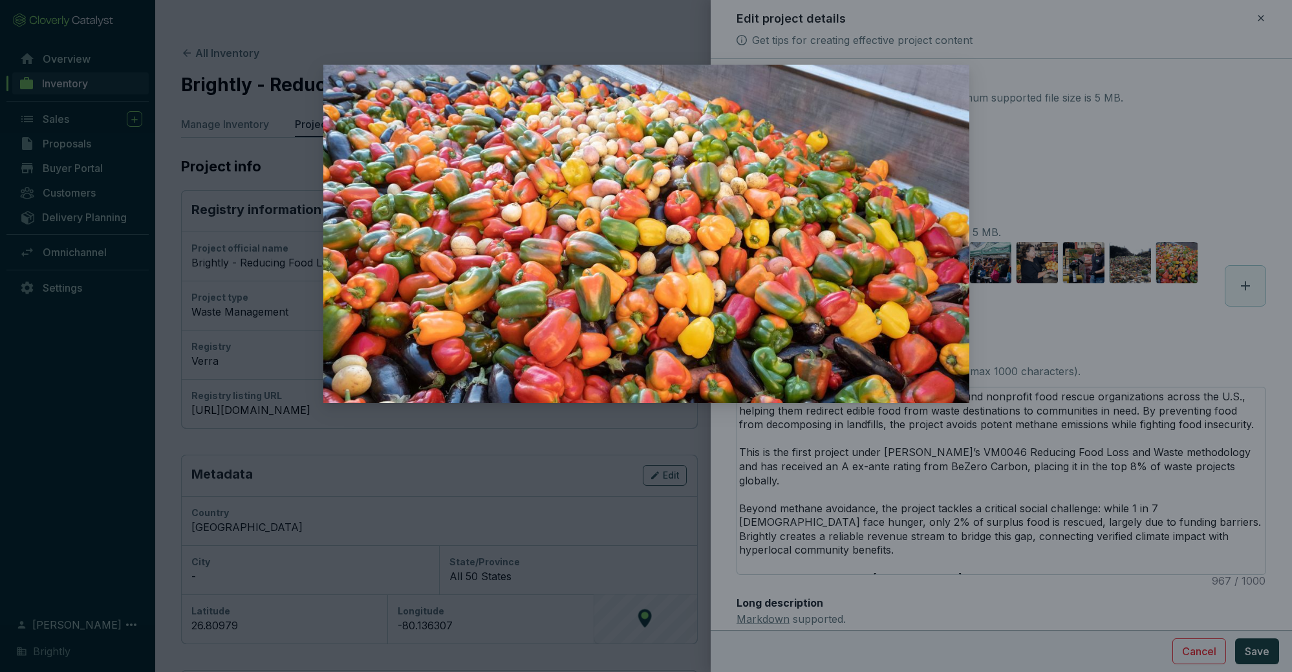
click at [628, 326] on div at bounding box center [646, 336] width 1292 height 672
click at [628, 324] on div at bounding box center [646, 336] width 1292 height 672
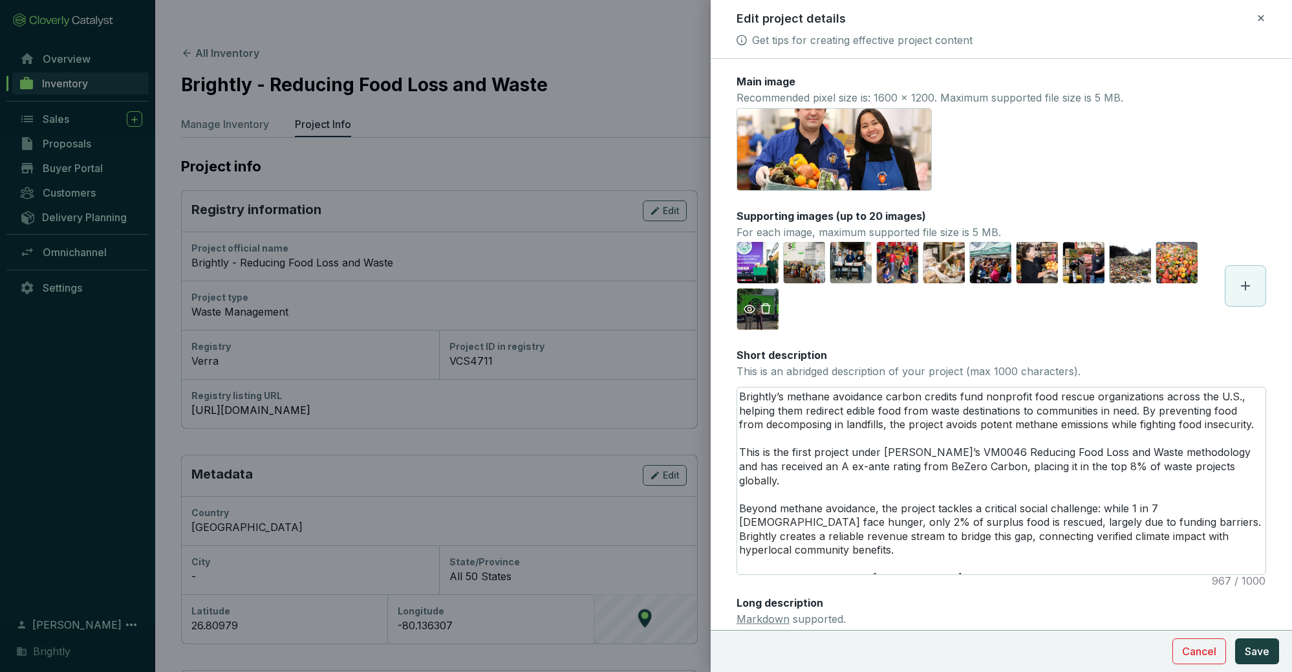
click at [628, 310] on icon "eye" at bounding box center [750, 309] width 12 height 8
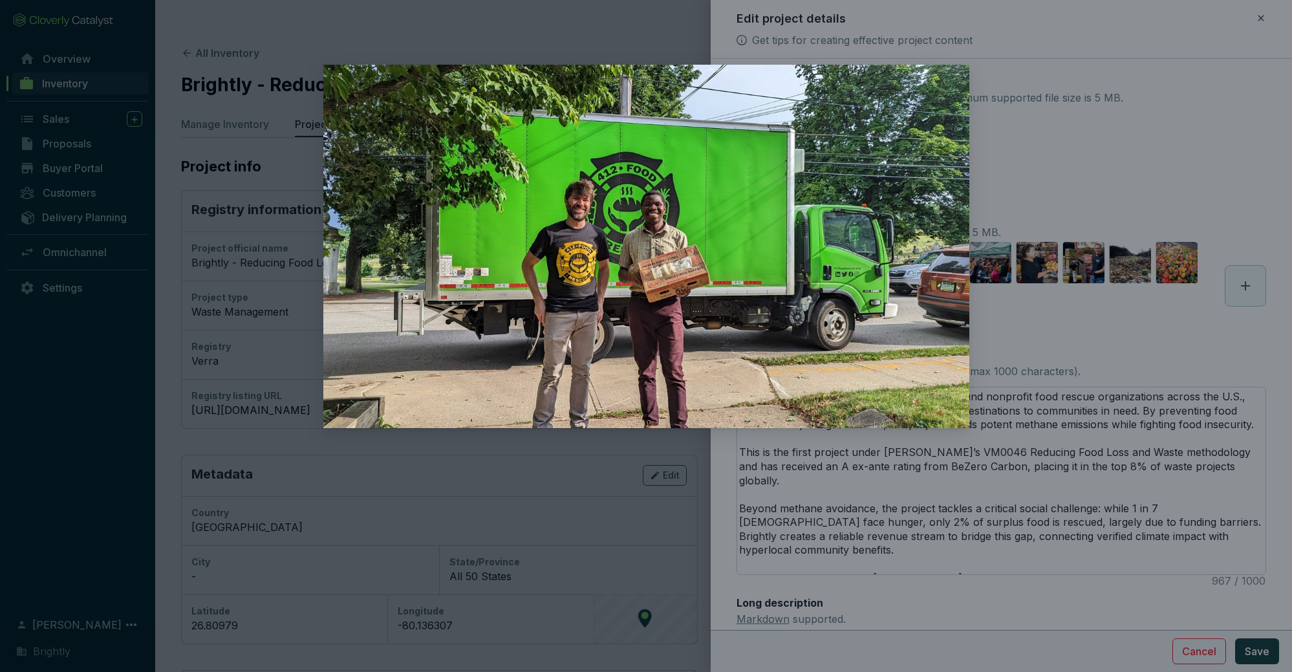
click at [628, 127] on div at bounding box center [646, 336] width 1292 height 672
click at [628, 147] on div at bounding box center [646, 336] width 1292 height 672
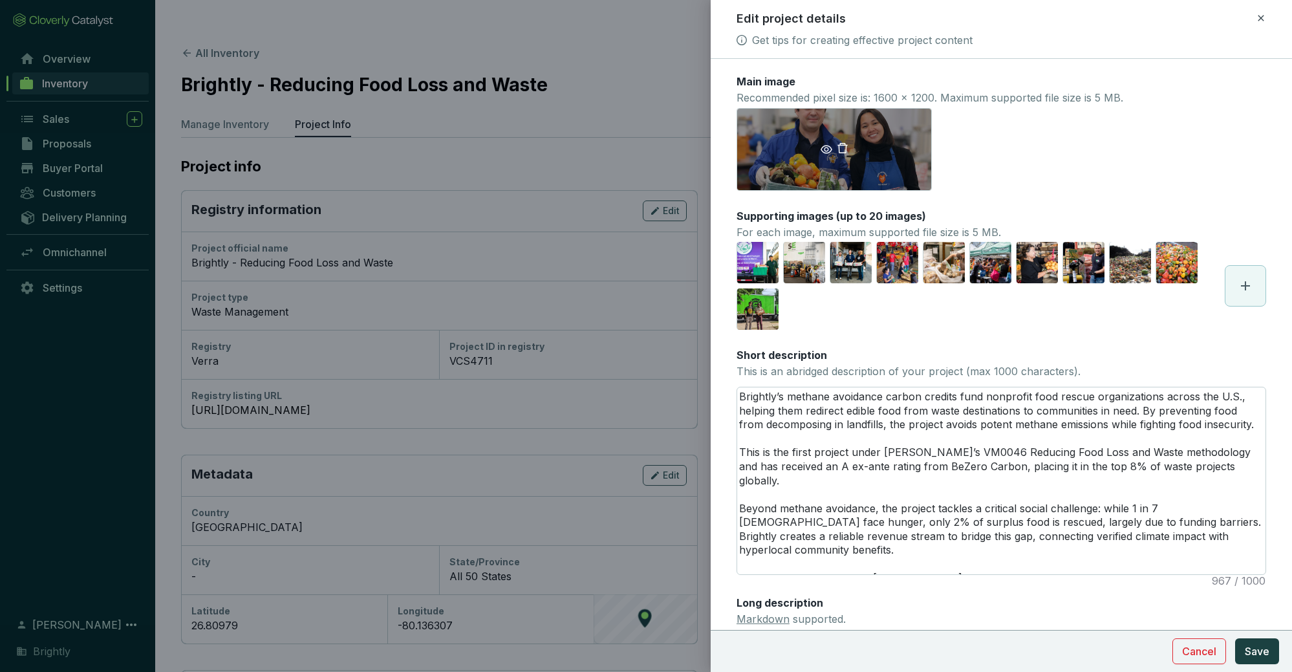
click at [628, 150] on span at bounding box center [834, 150] width 194 height 16
click at [628, 150] on icon "eye" at bounding box center [827, 150] width 12 height 12
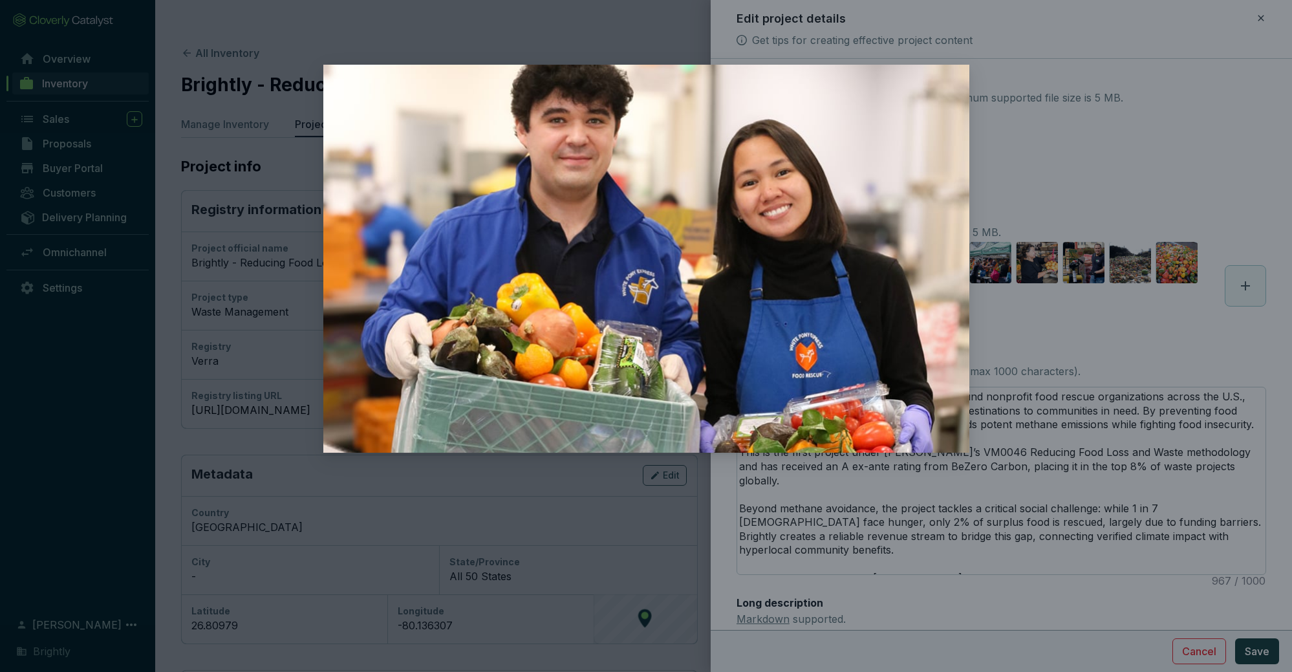
click at [628, 215] on div at bounding box center [646, 336] width 1292 height 672
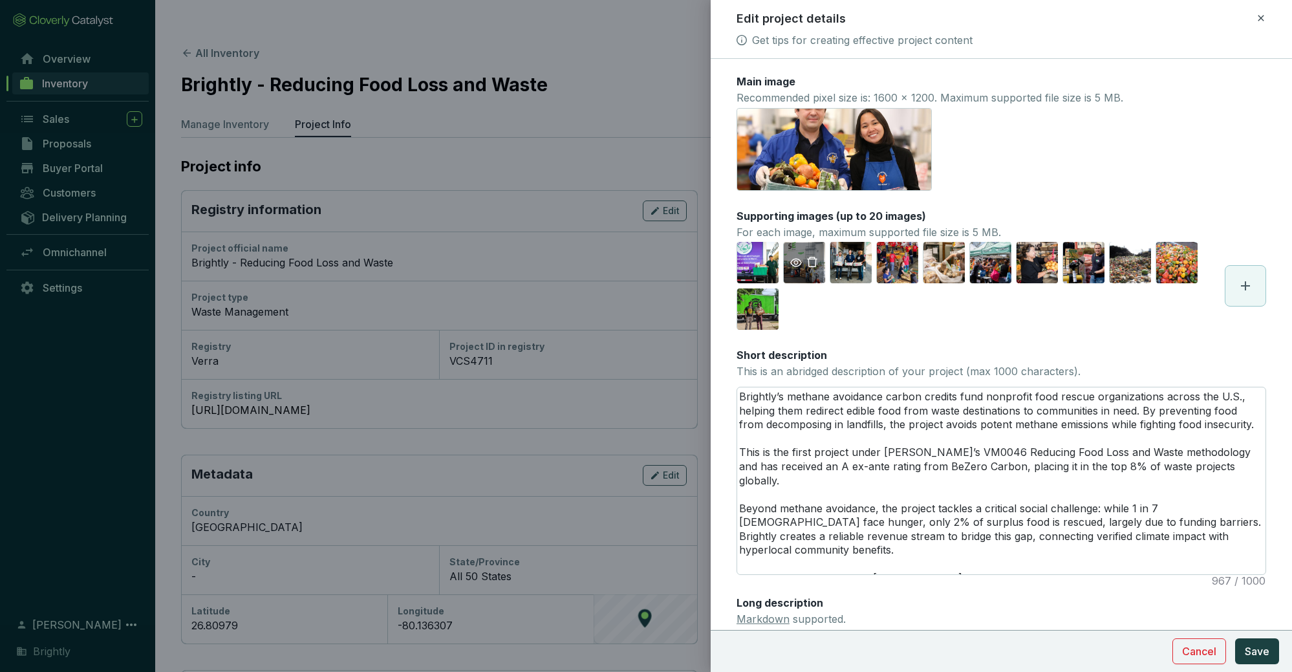
click at [628, 259] on icon "eye" at bounding box center [796, 263] width 12 height 12
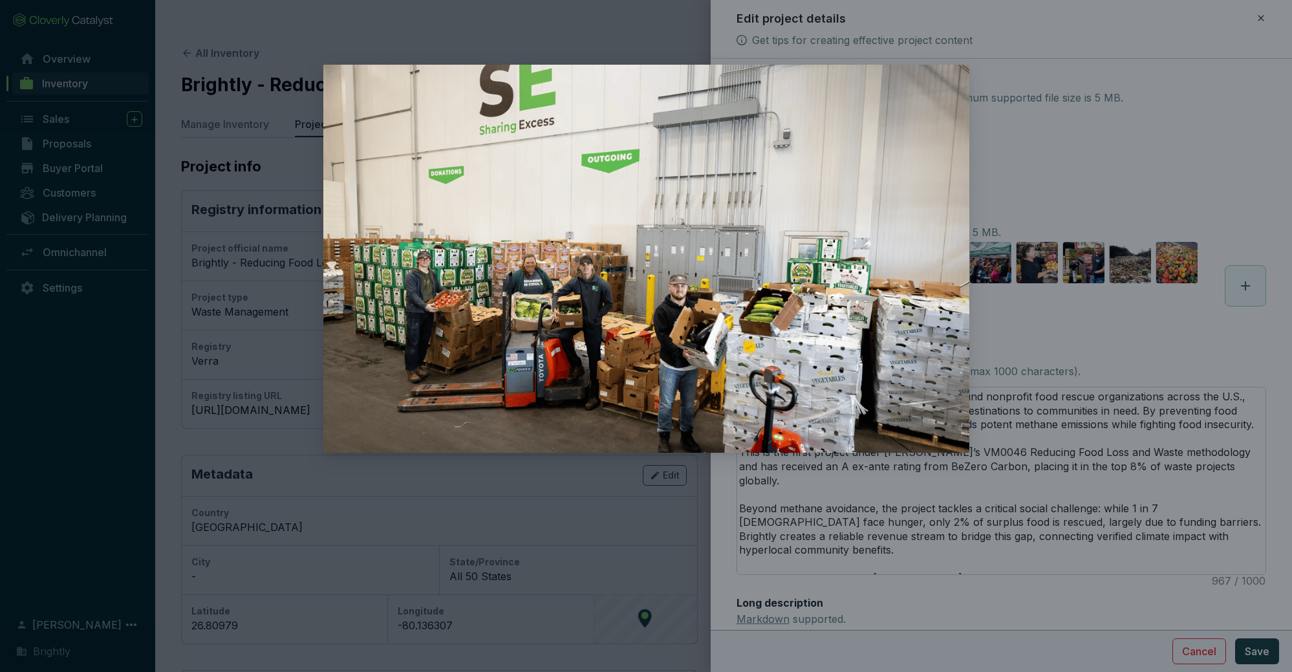
click at [628, 148] on div at bounding box center [646, 336] width 1292 height 672
